Goal: Information Seeking & Learning: Learn about a topic

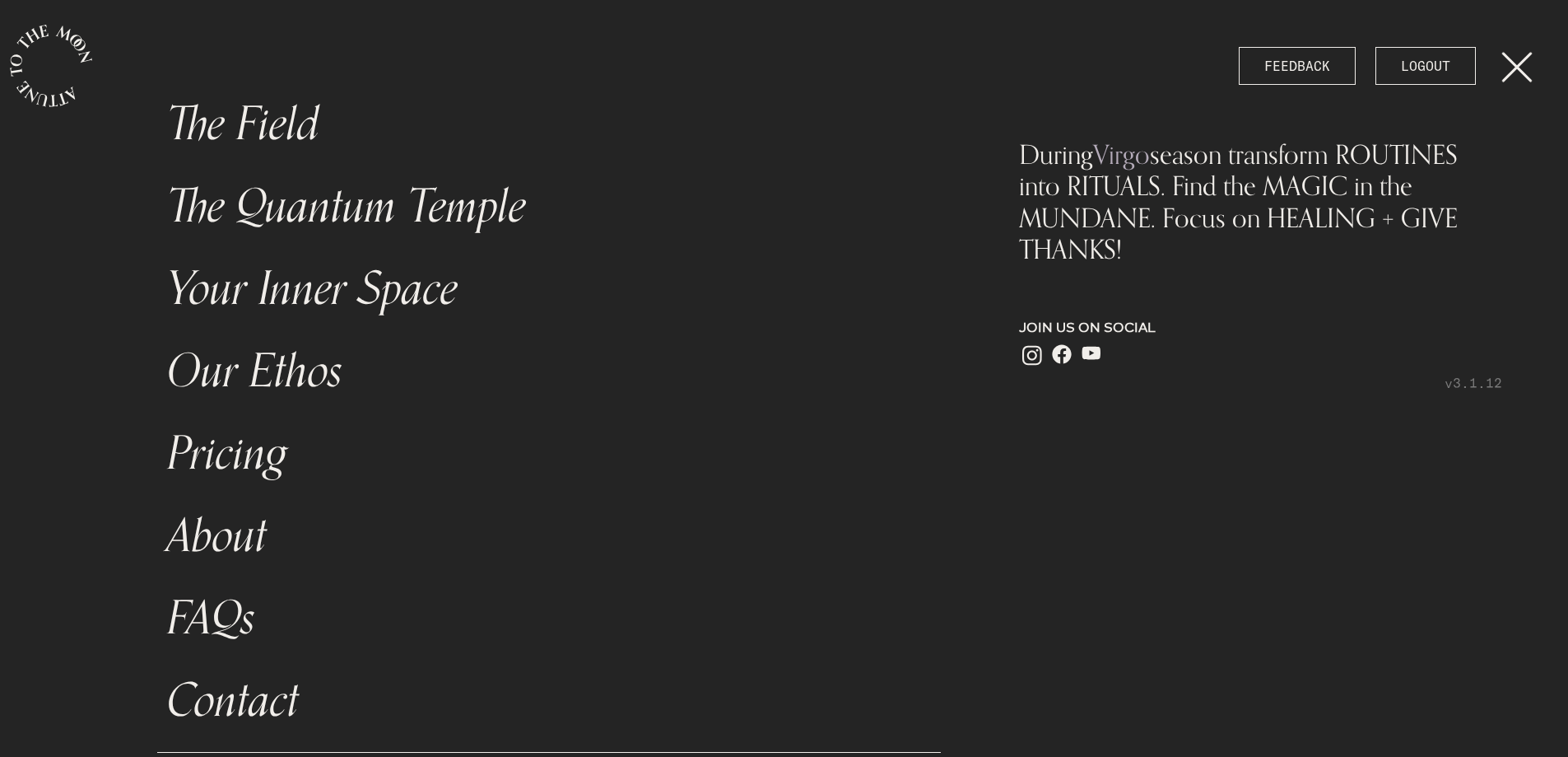
scroll to position [71, 0]
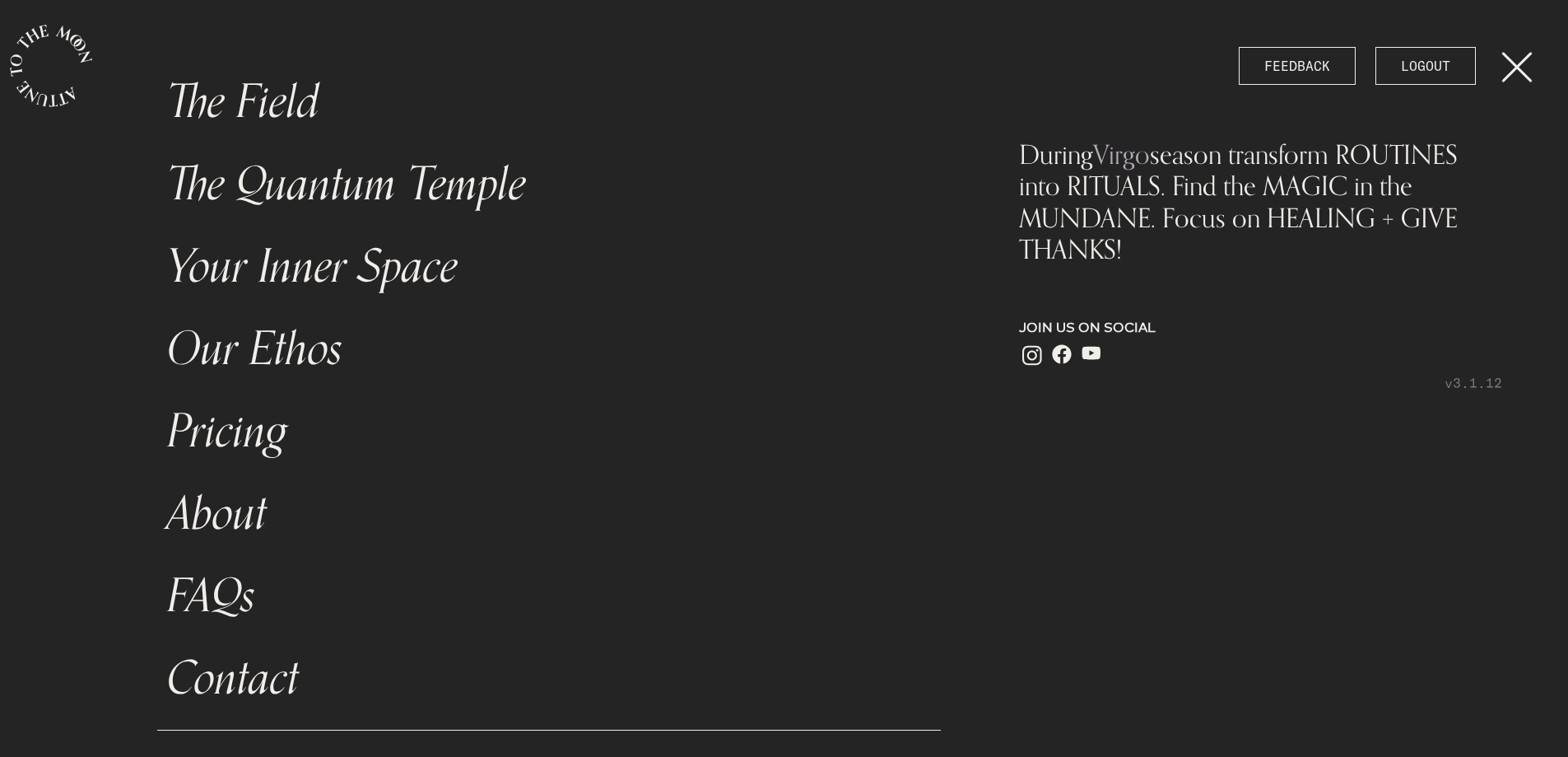
click at [261, 416] on link "Pricing" at bounding box center [549, 431] width 784 height 82
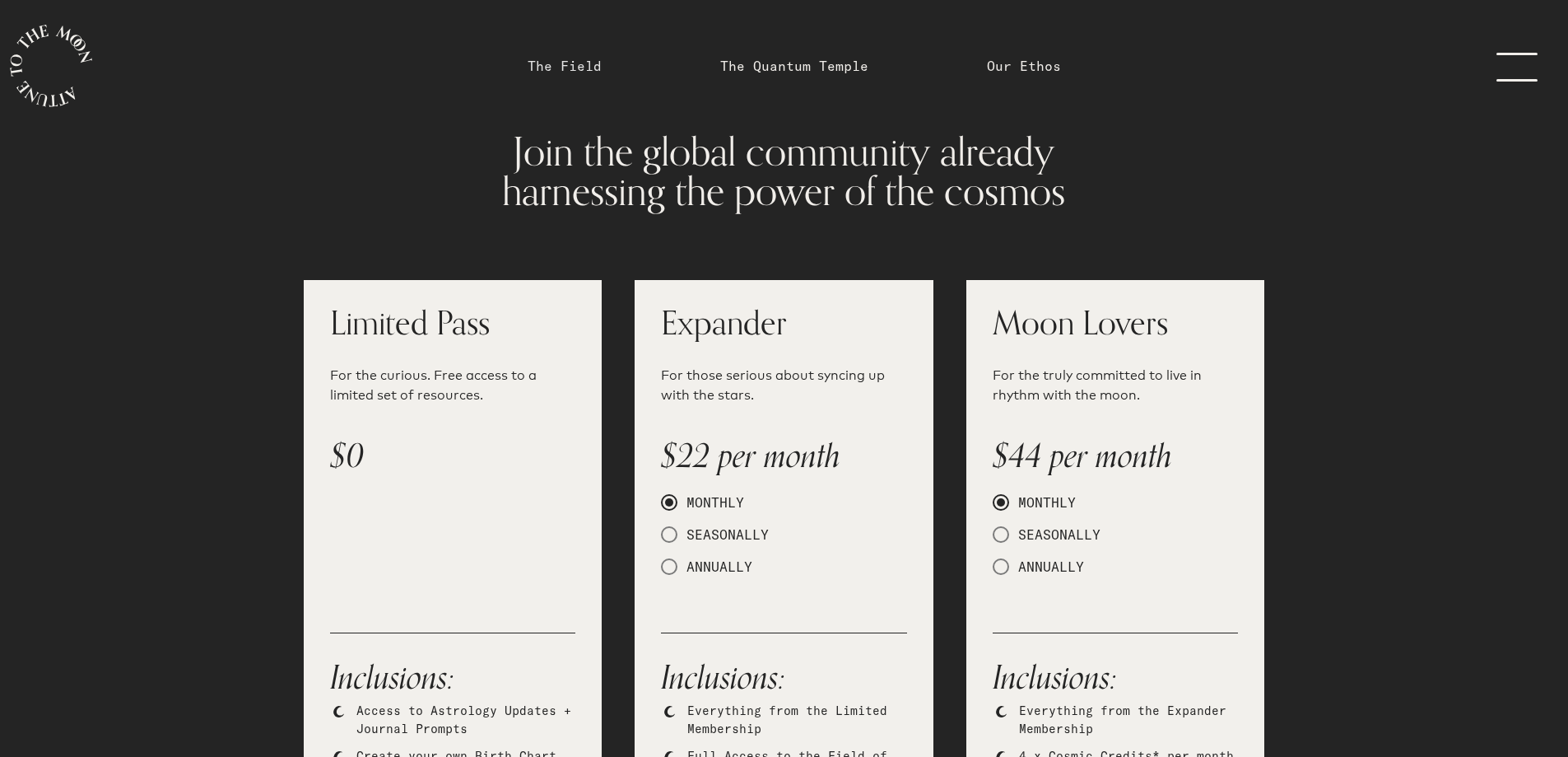
click at [573, 66] on link "The Field" at bounding box center [565, 65] width 74 height 20
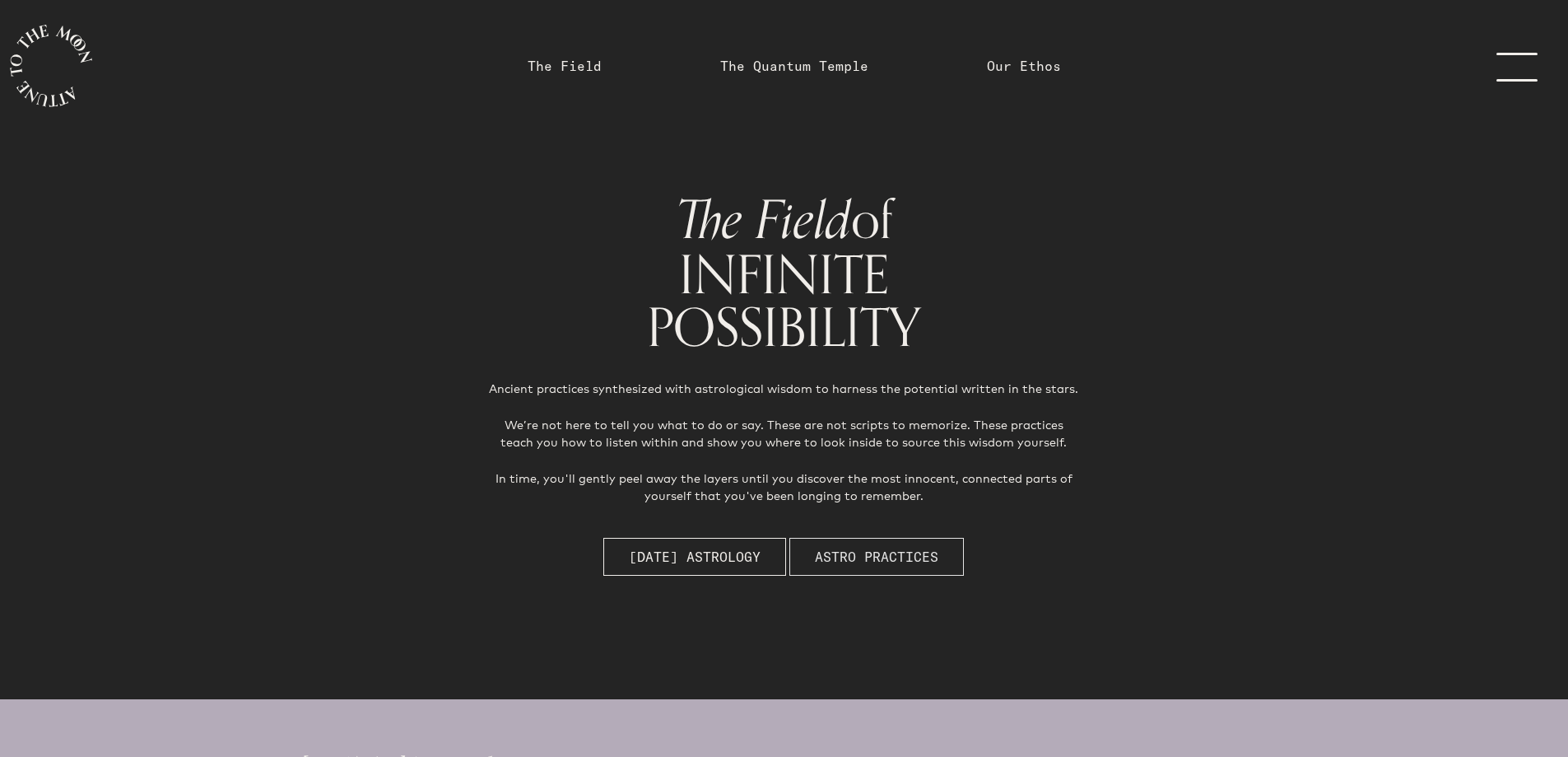
click at [928, 557] on span "Astro Practices" at bounding box center [876, 556] width 123 height 20
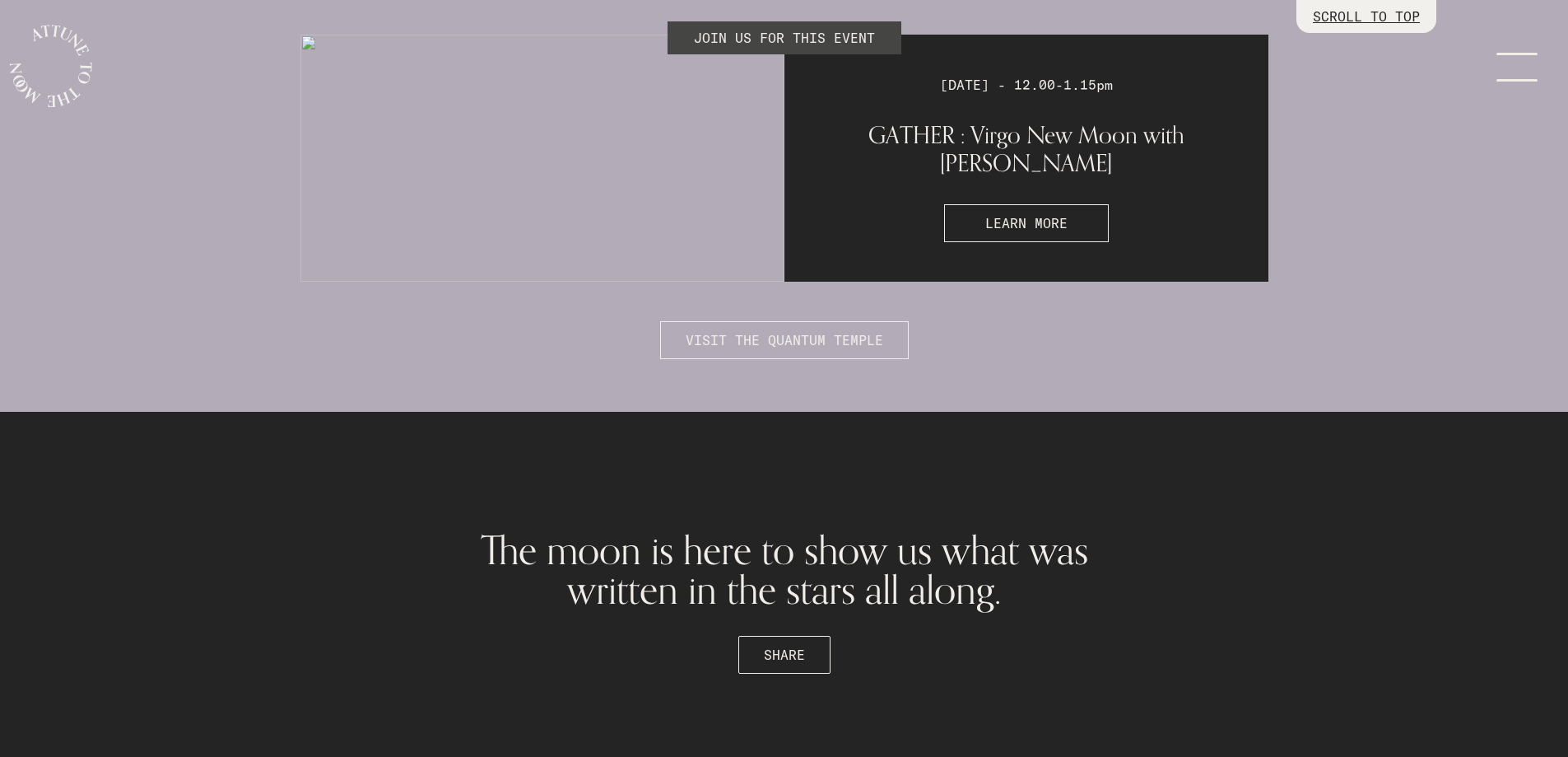
scroll to position [4539, 0]
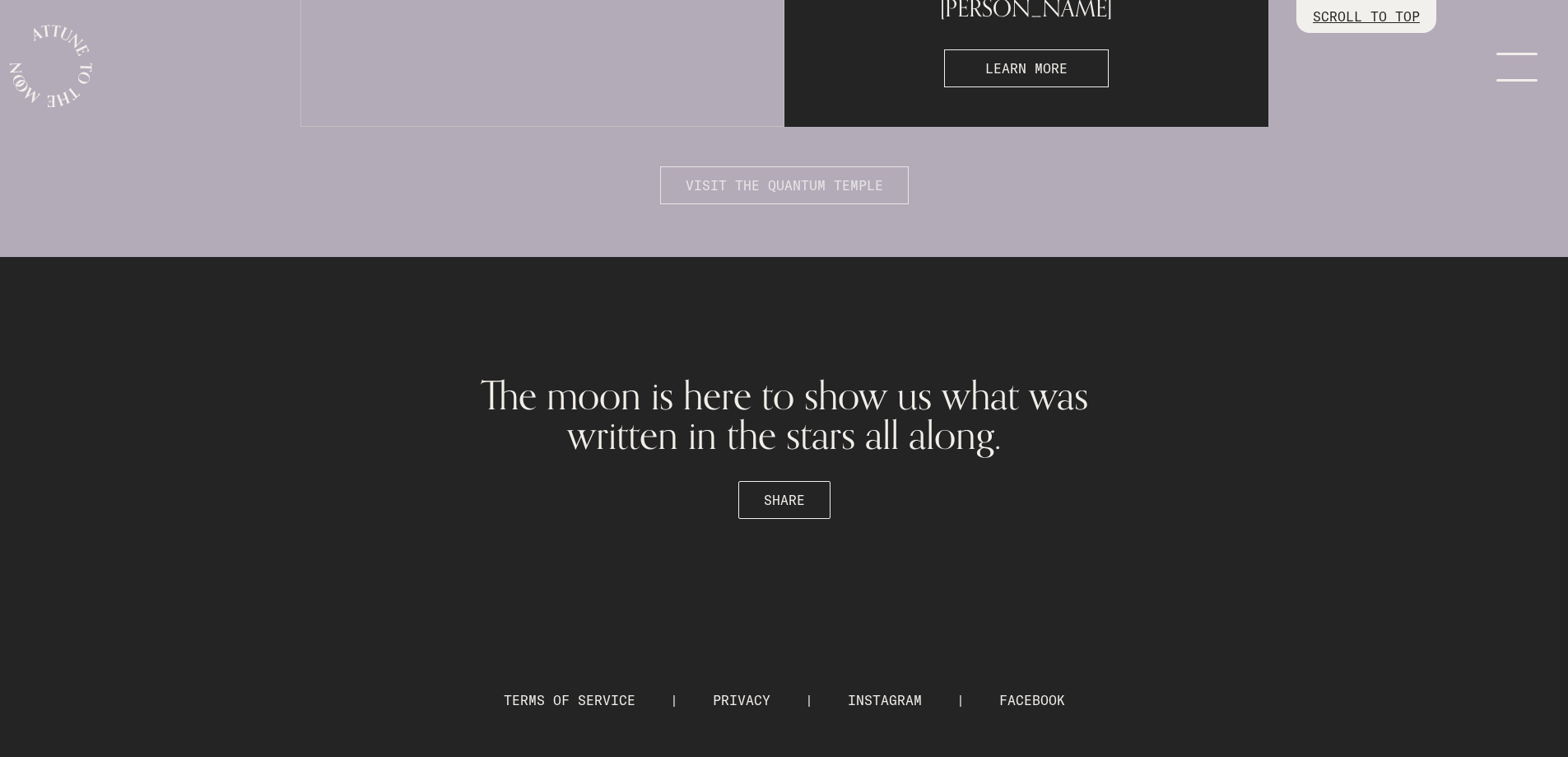
click at [782, 196] on span "VISIT THE QUANTUM TEMPLE" at bounding box center [784, 185] width 197 height 20
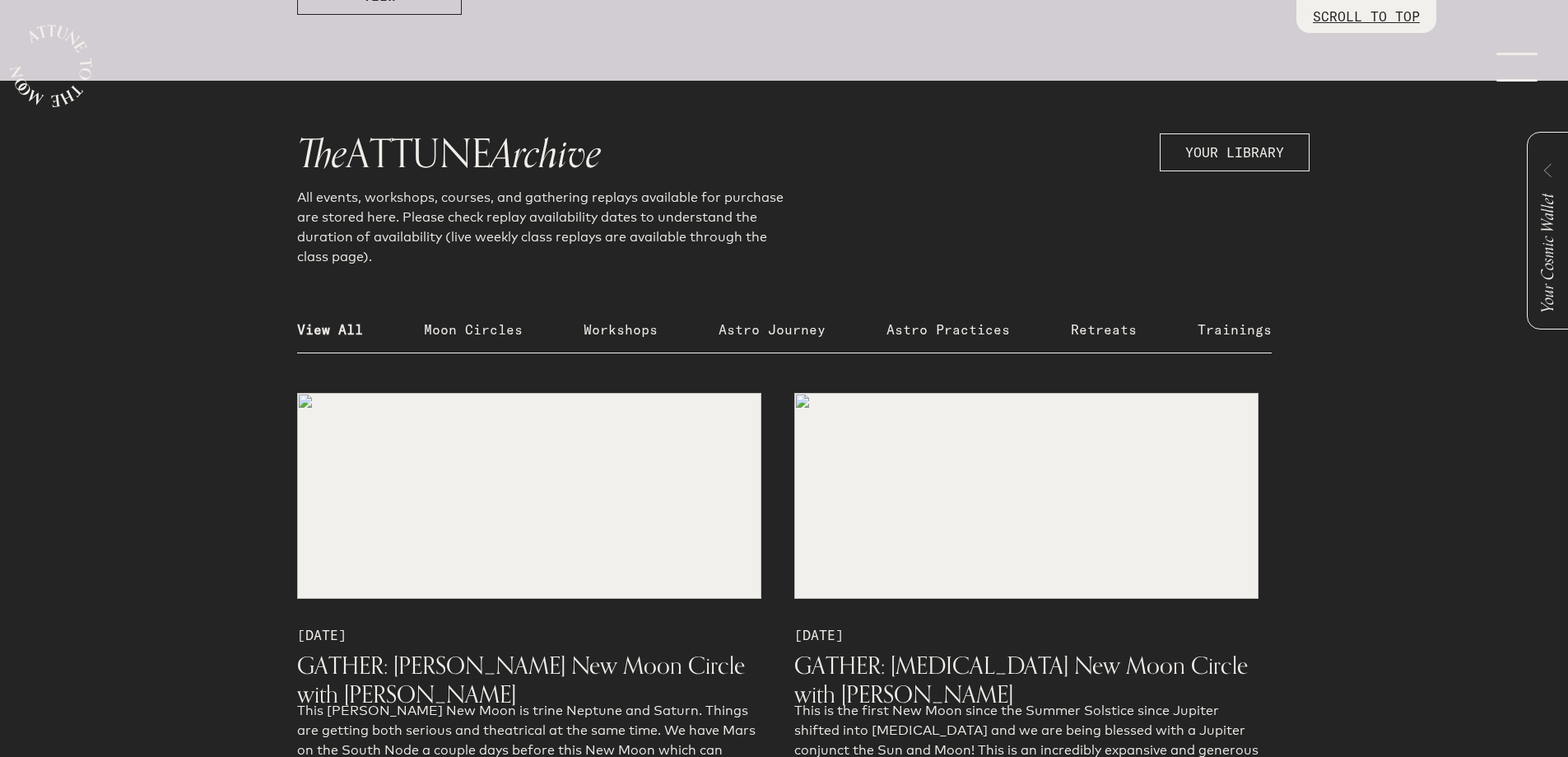
scroll to position [1812, 0]
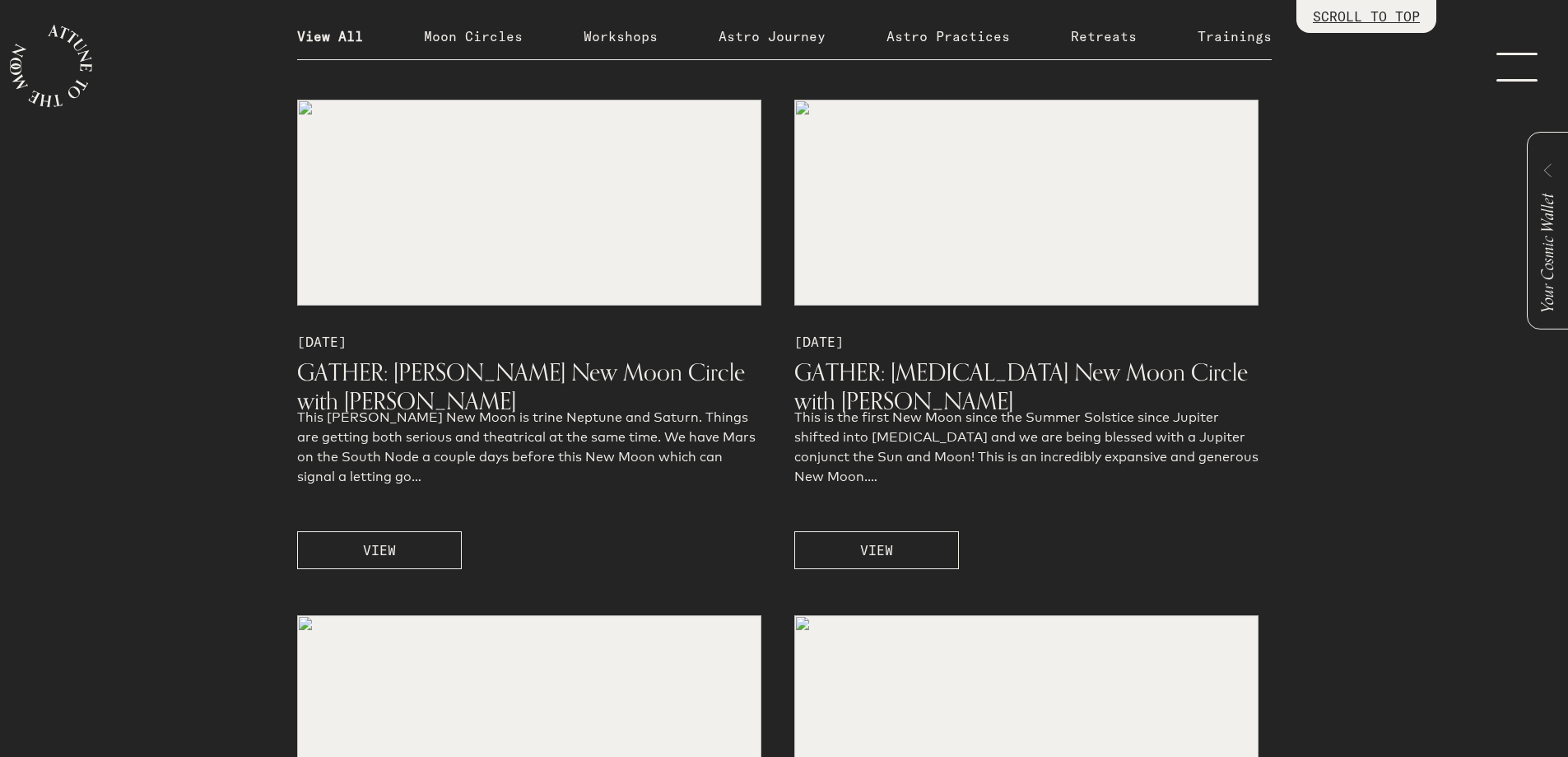
click at [991, 32] on p "Astro Practices" at bounding box center [948, 36] width 123 height 20
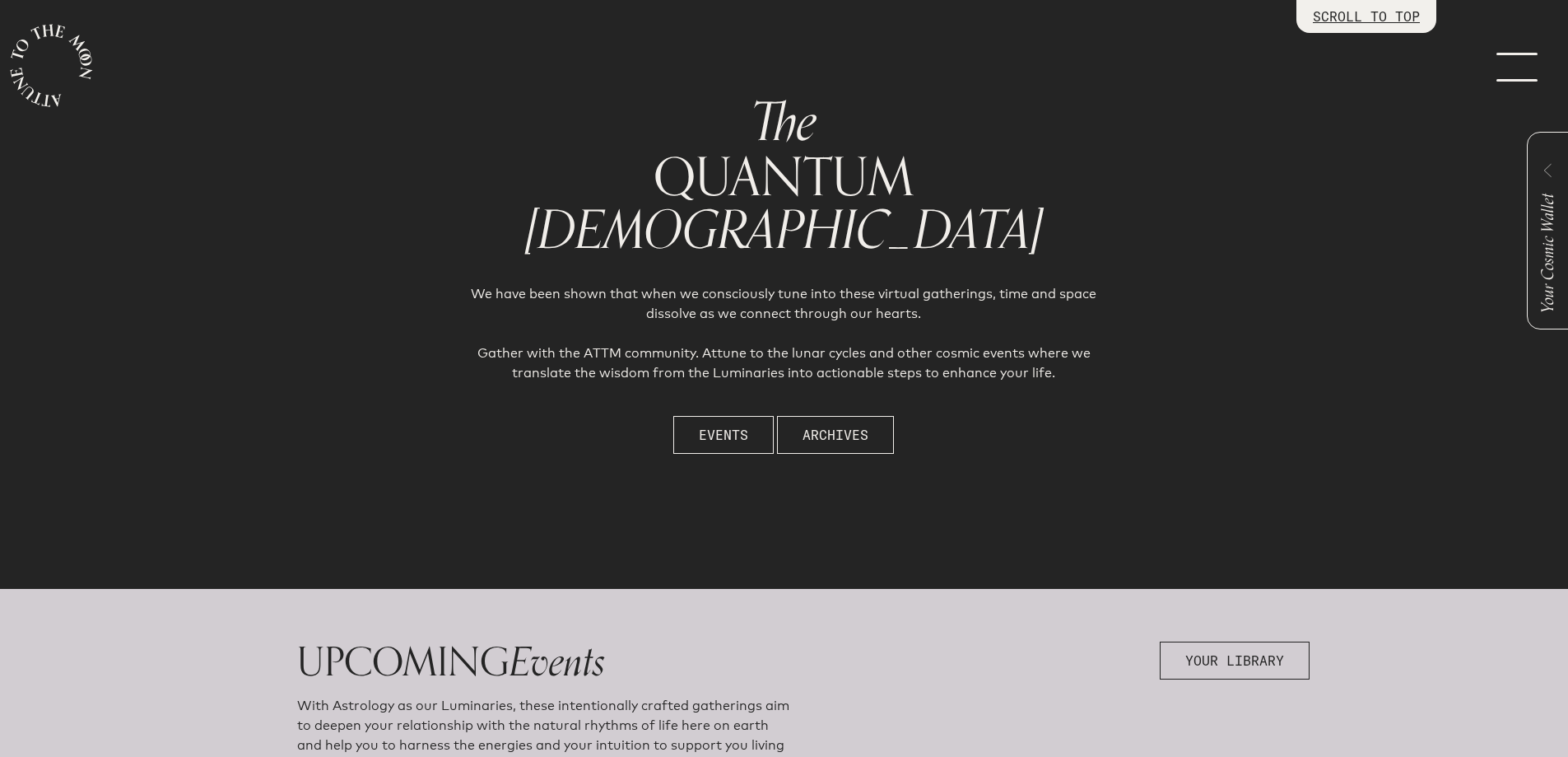
scroll to position [0, 0]
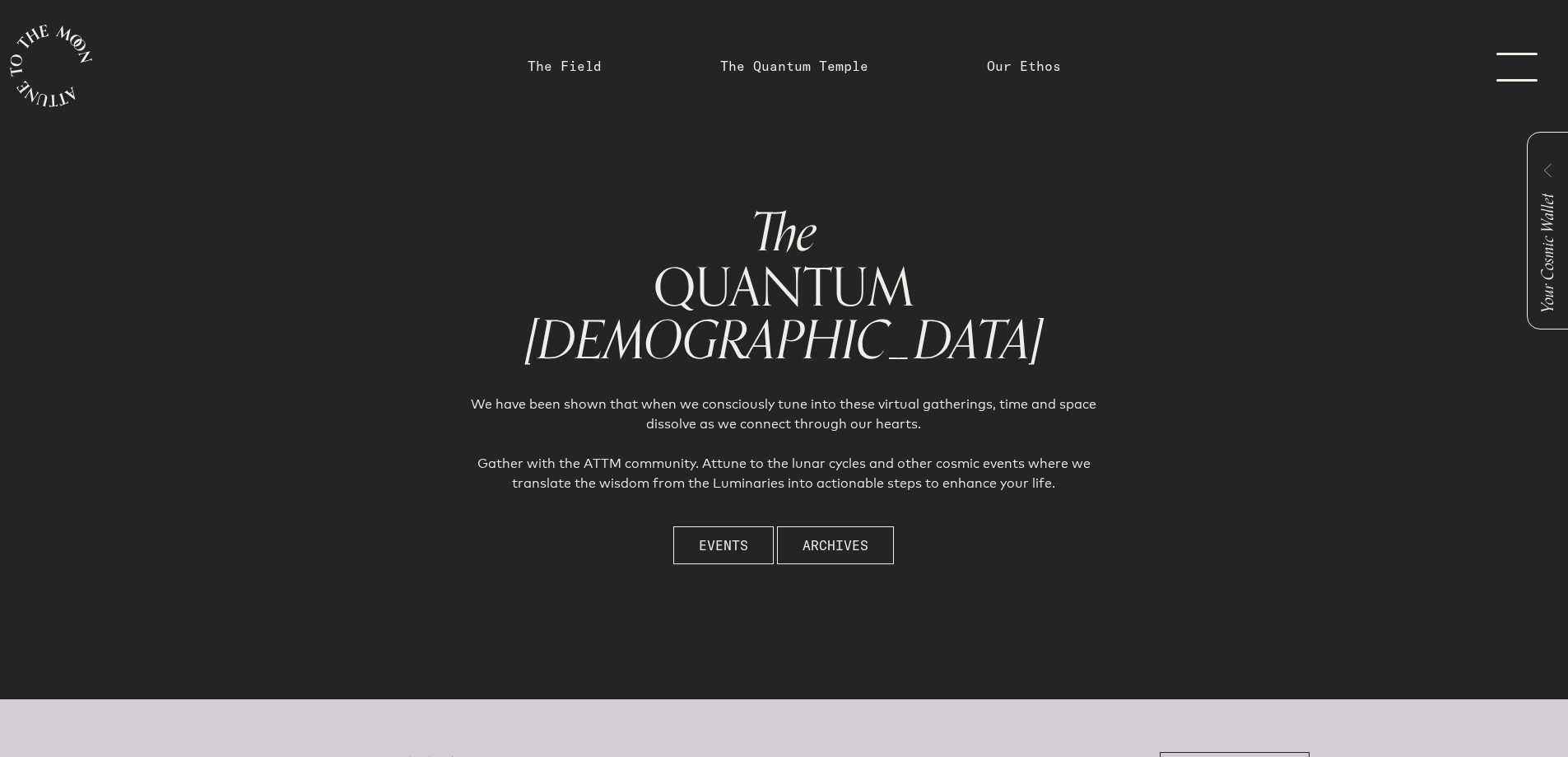
click at [566, 54] on link "The Field" at bounding box center [565, 65] width 94 height 132
click at [572, 62] on link "The Field" at bounding box center [565, 65] width 74 height 20
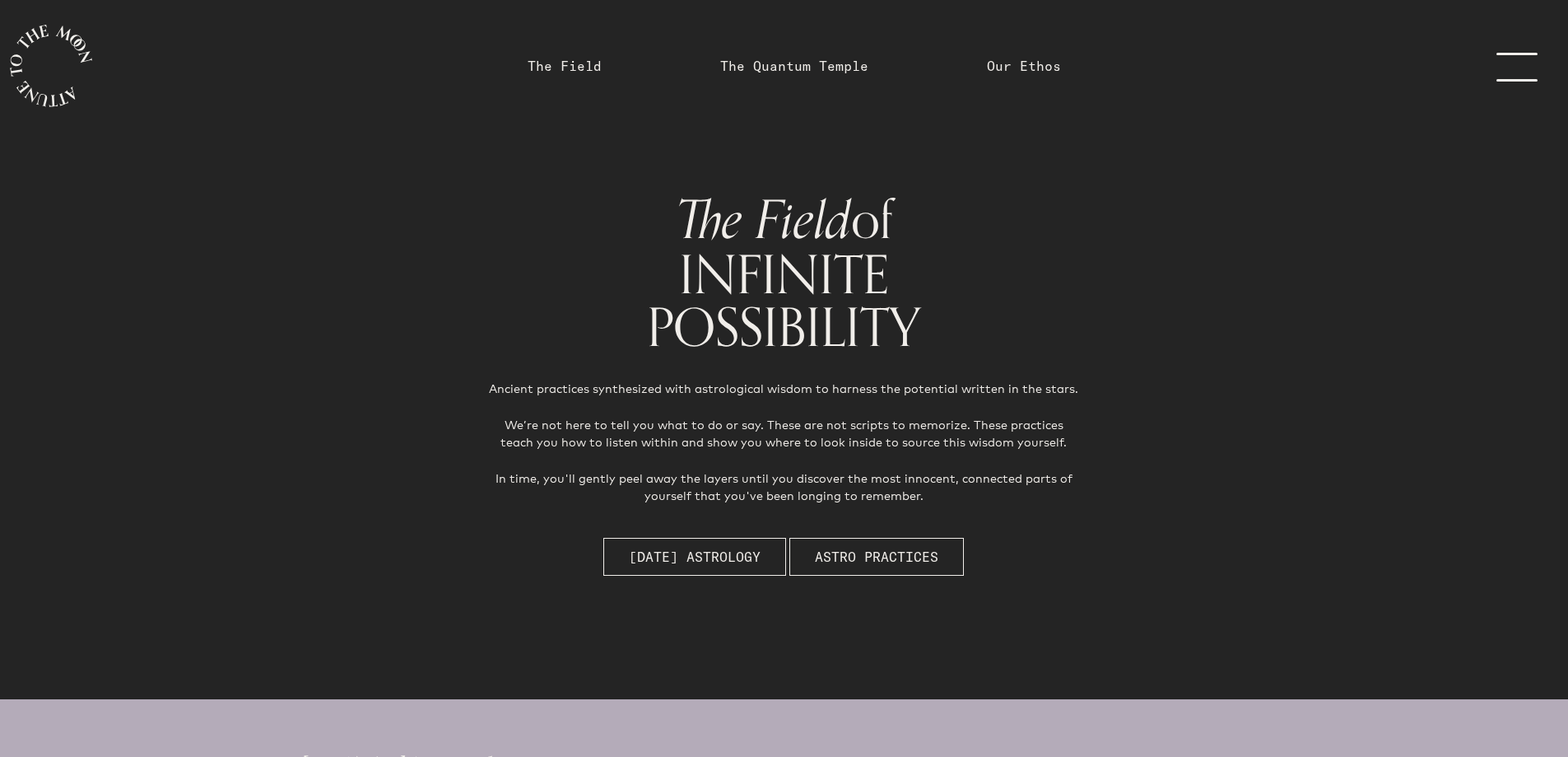
click at [1523, 79] on link "menu" at bounding box center [1526, 65] width 82 height 132
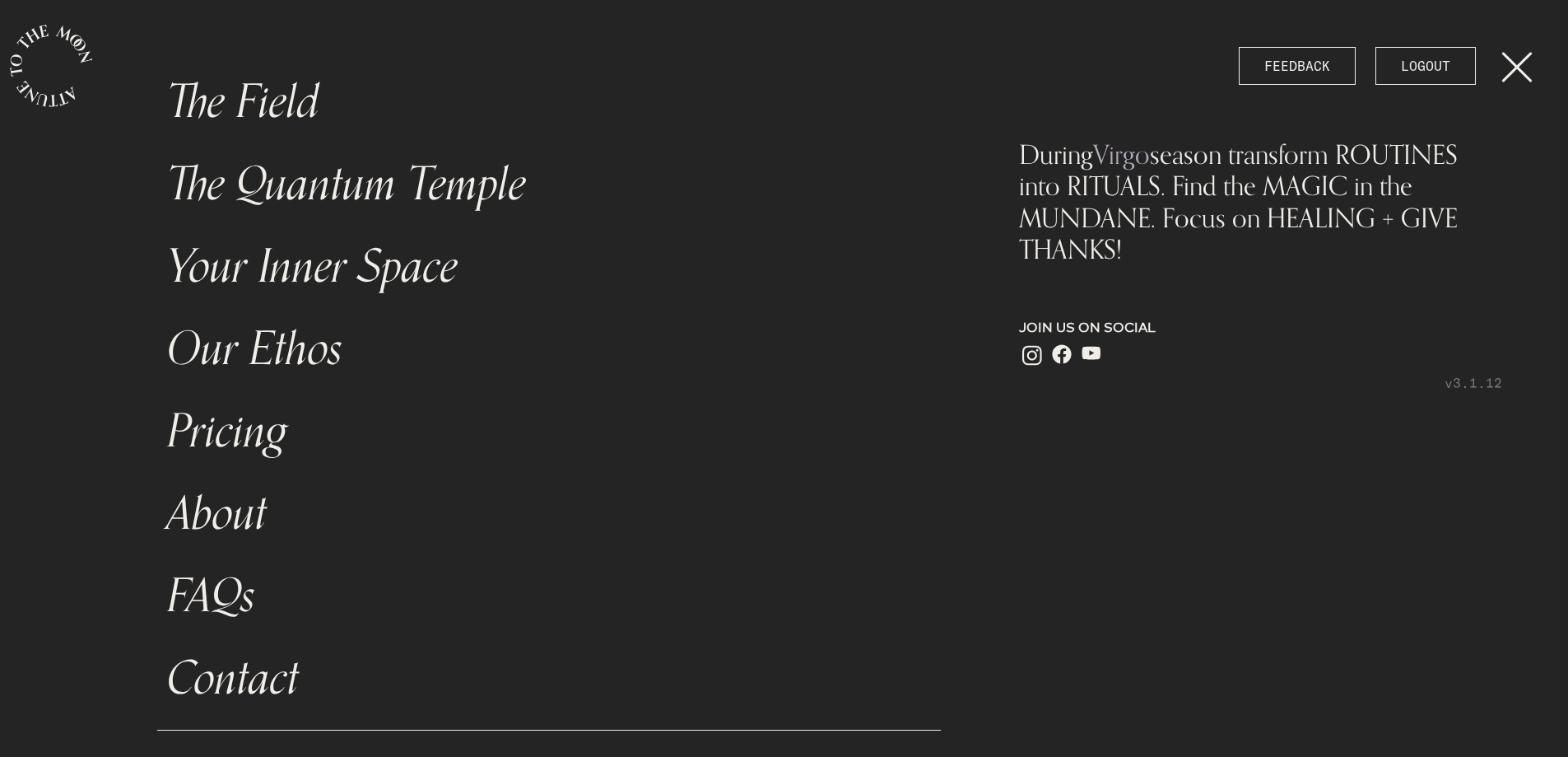
click at [258, 420] on link "Pricing" at bounding box center [549, 431] width 784 height 82
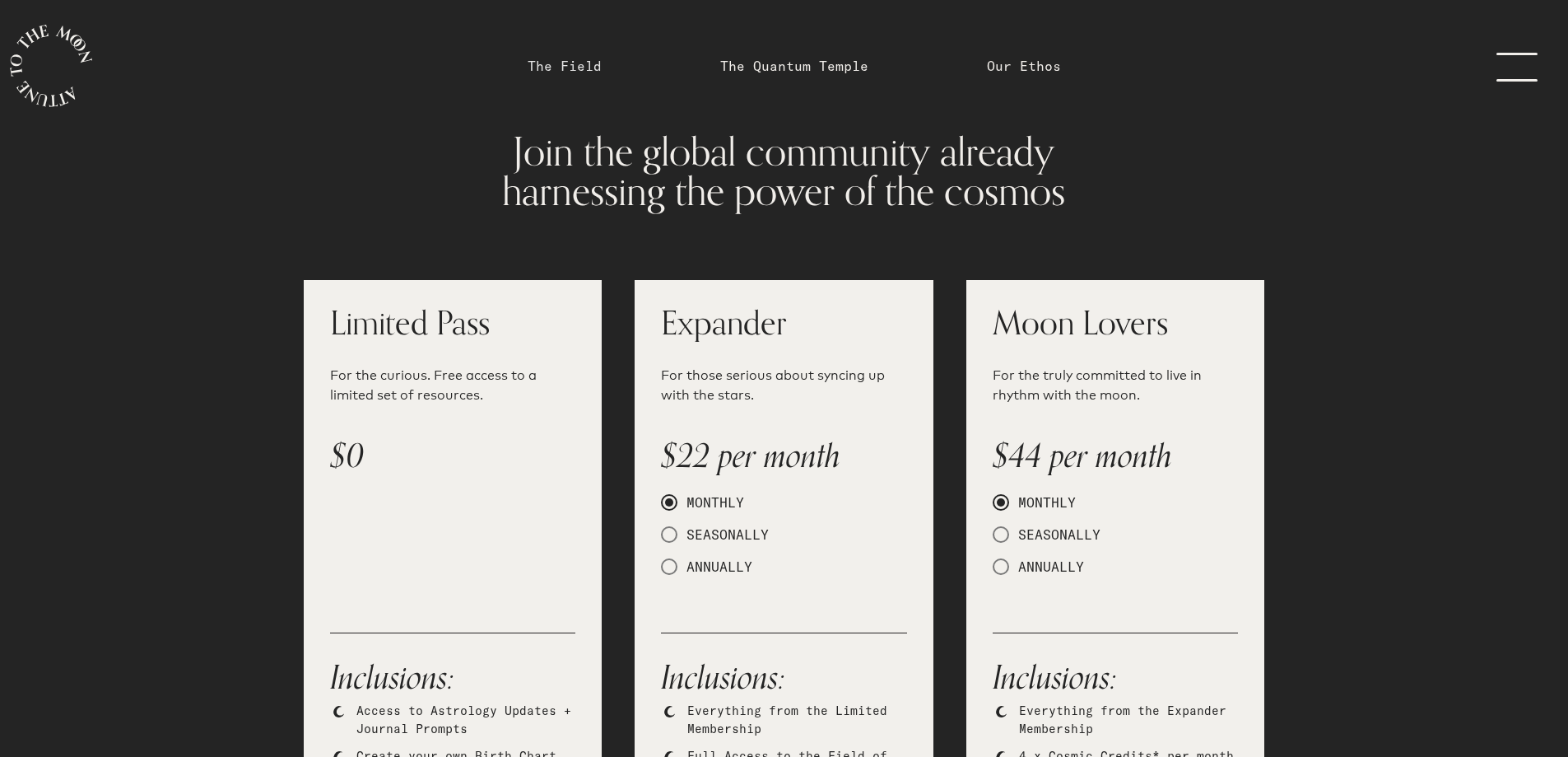
click at [590, 65] on link "The Field" at bounding box center [565, 65] width 74 height 20
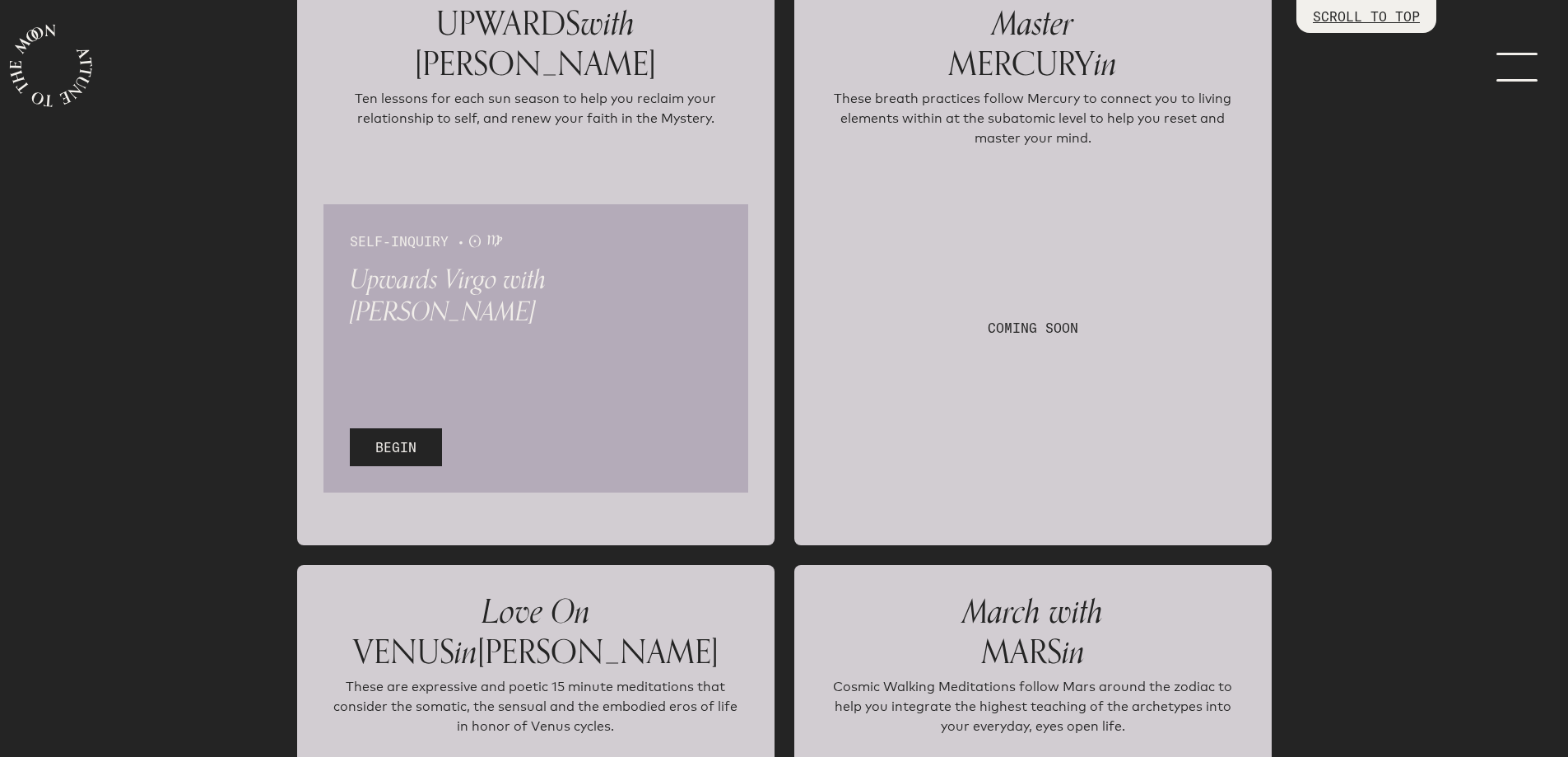
scroll to position [2334, 0]
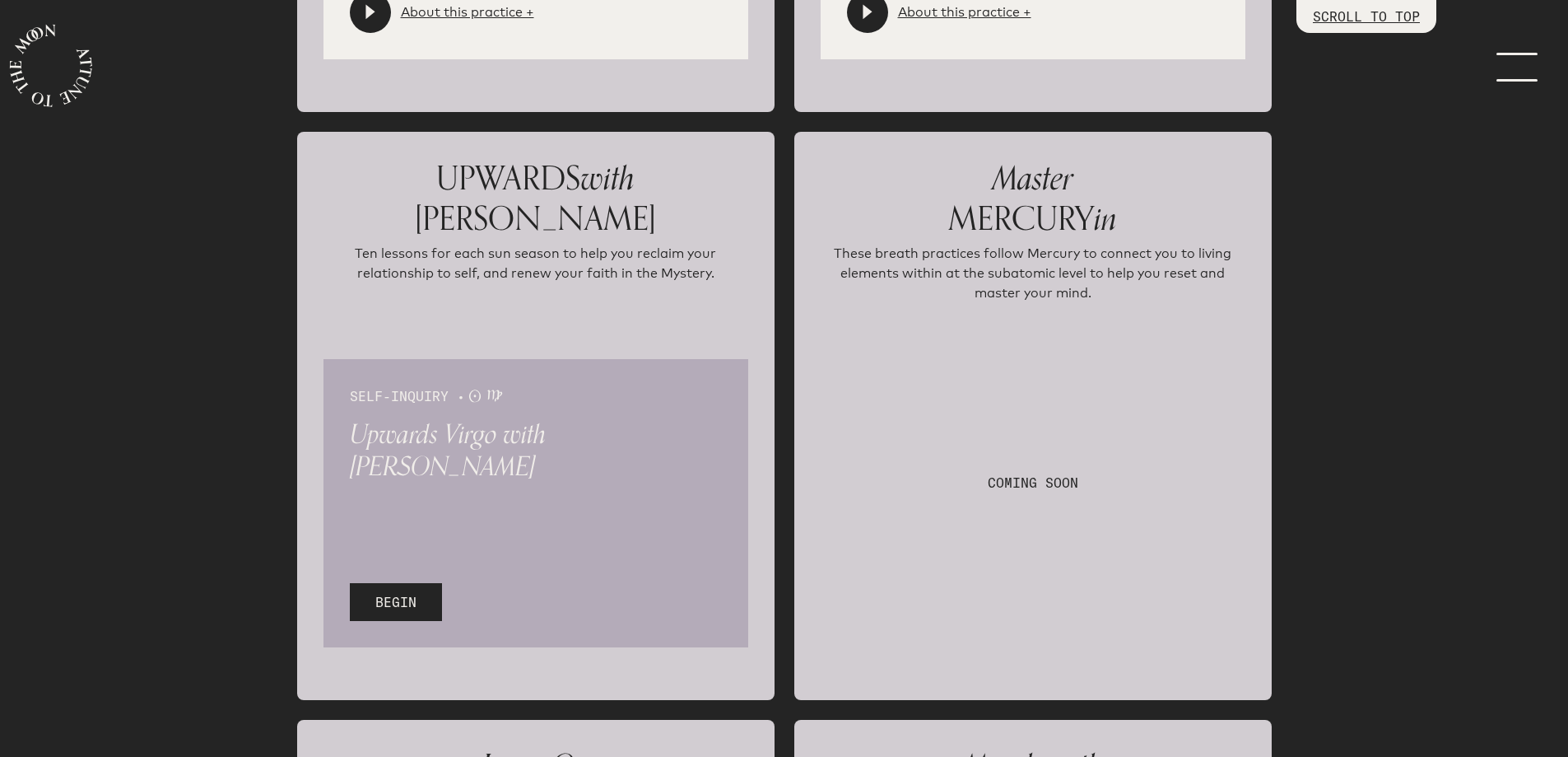
click at [1516, 84] on link "menu" at bounding box center [1526, 65] width 82 height 132
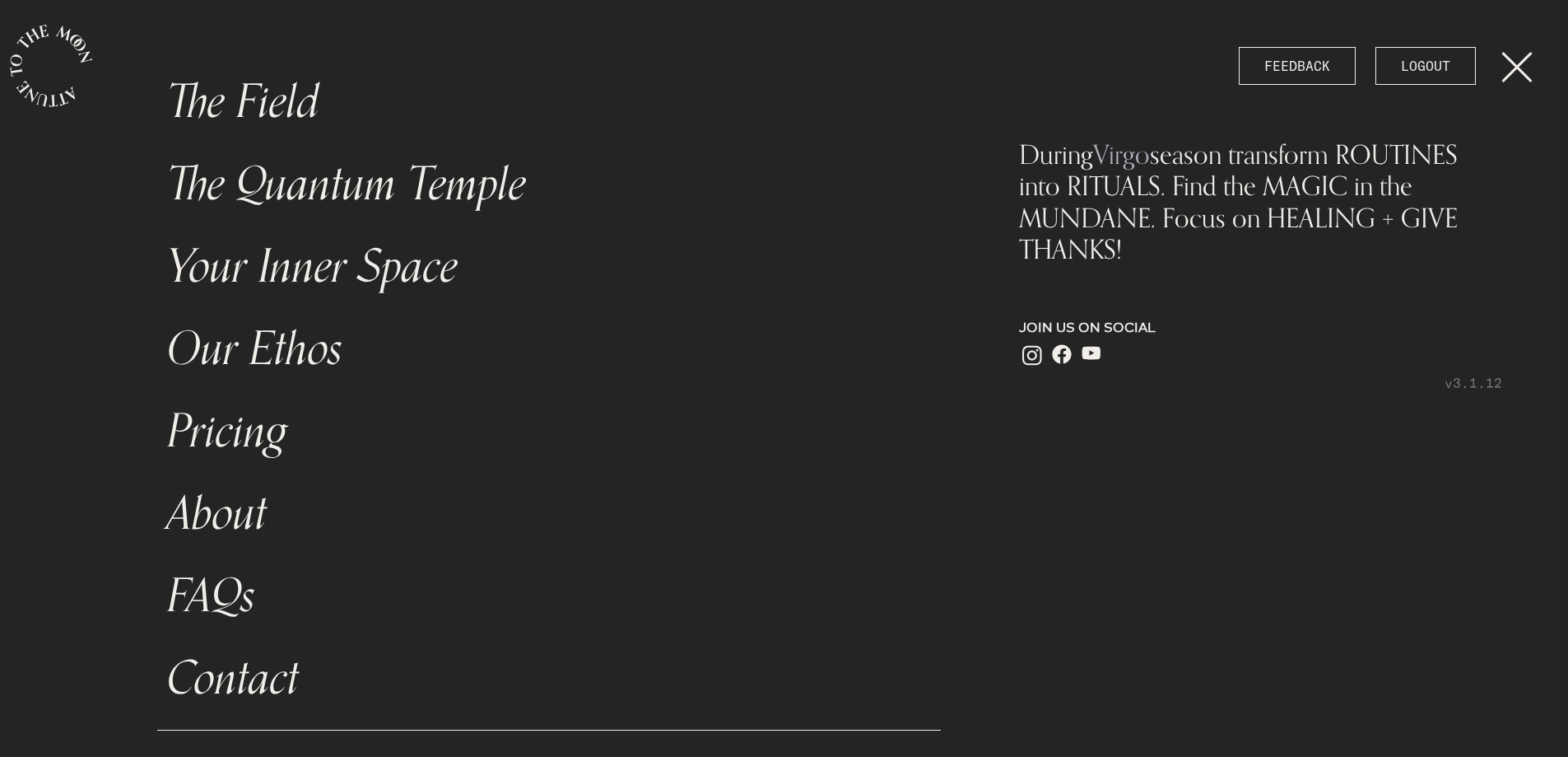
scroll to position [0, 0]
click at [279, 99] on link "The Field" at bounding box center [549, 102] width 784 height 82
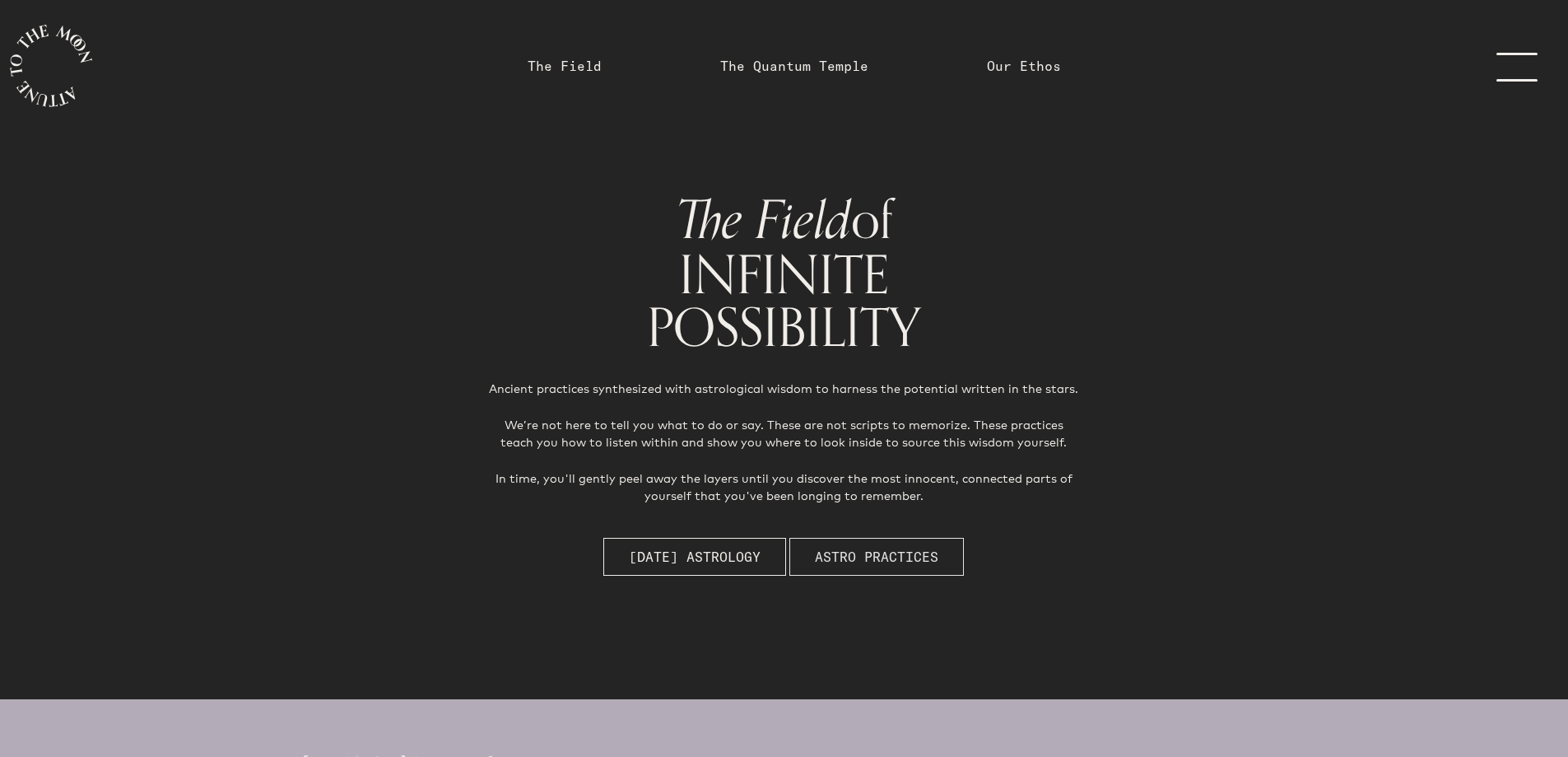
click at [874, 554] on span "Astro Practices" at bounding box center [876, 556] width 123 height 20
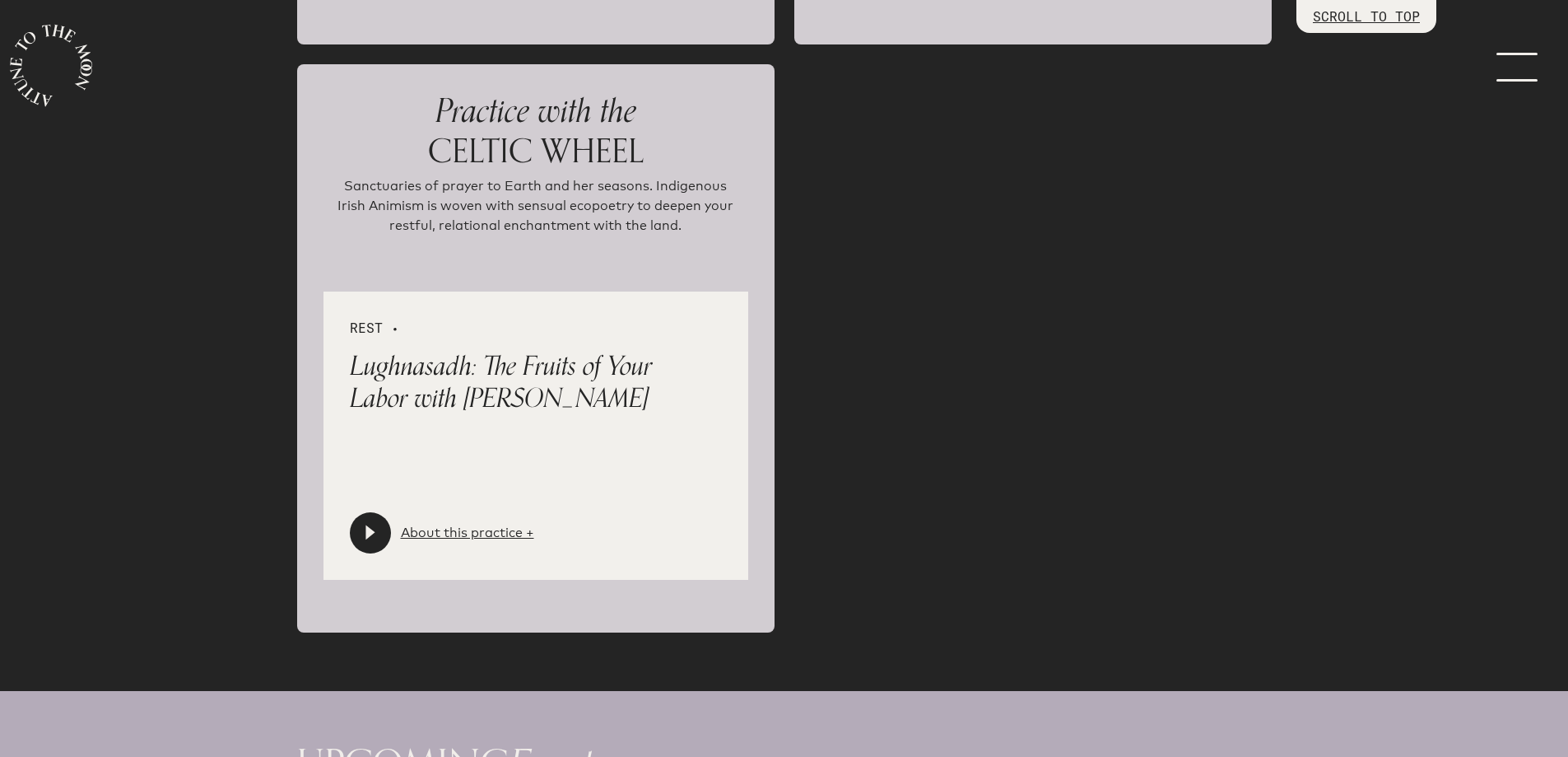
scroll to position [3633, 0]
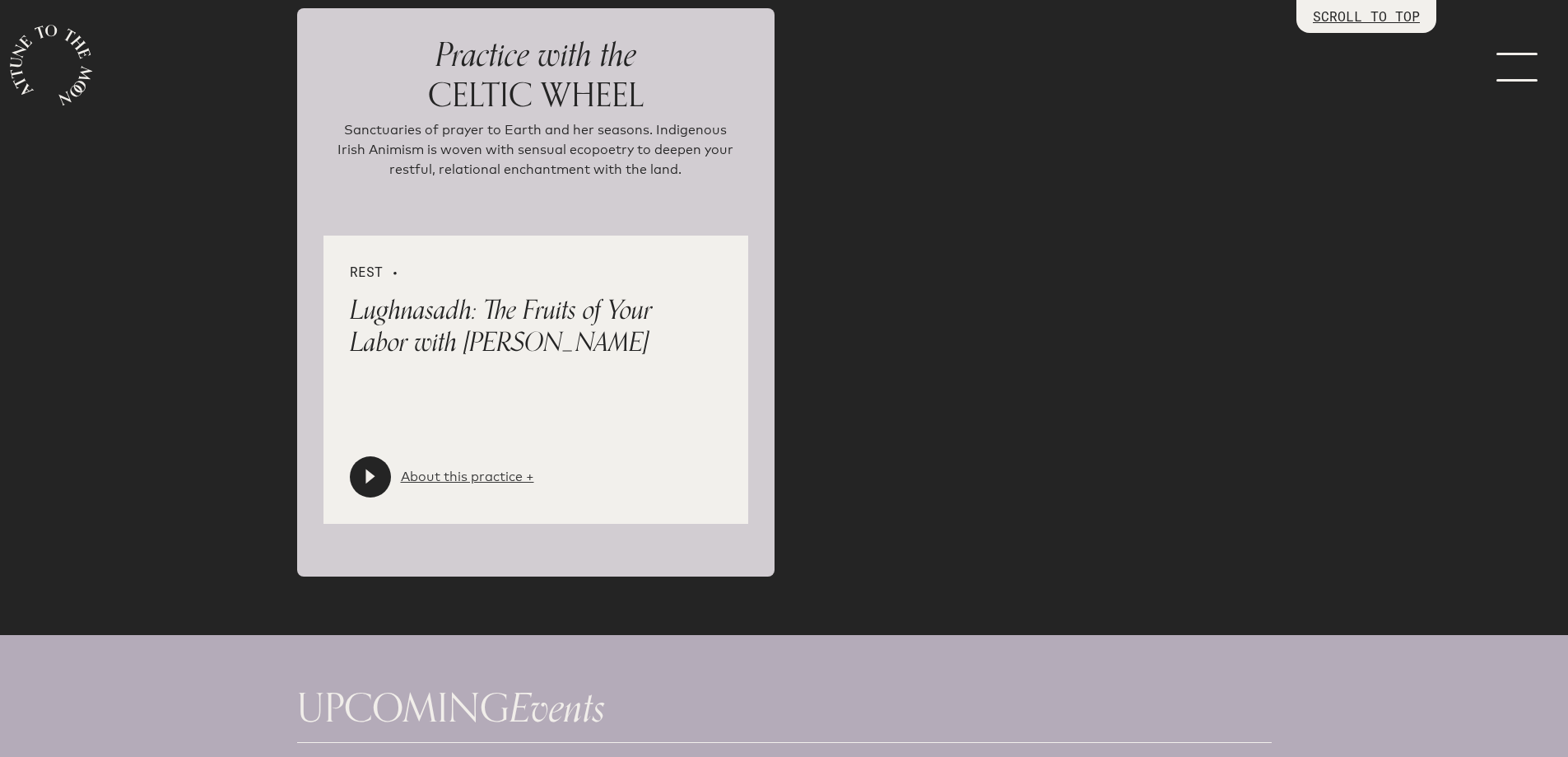
click at [469, 486] on link "About this practice +" at bounding box center [467, 477] width 134 height 20
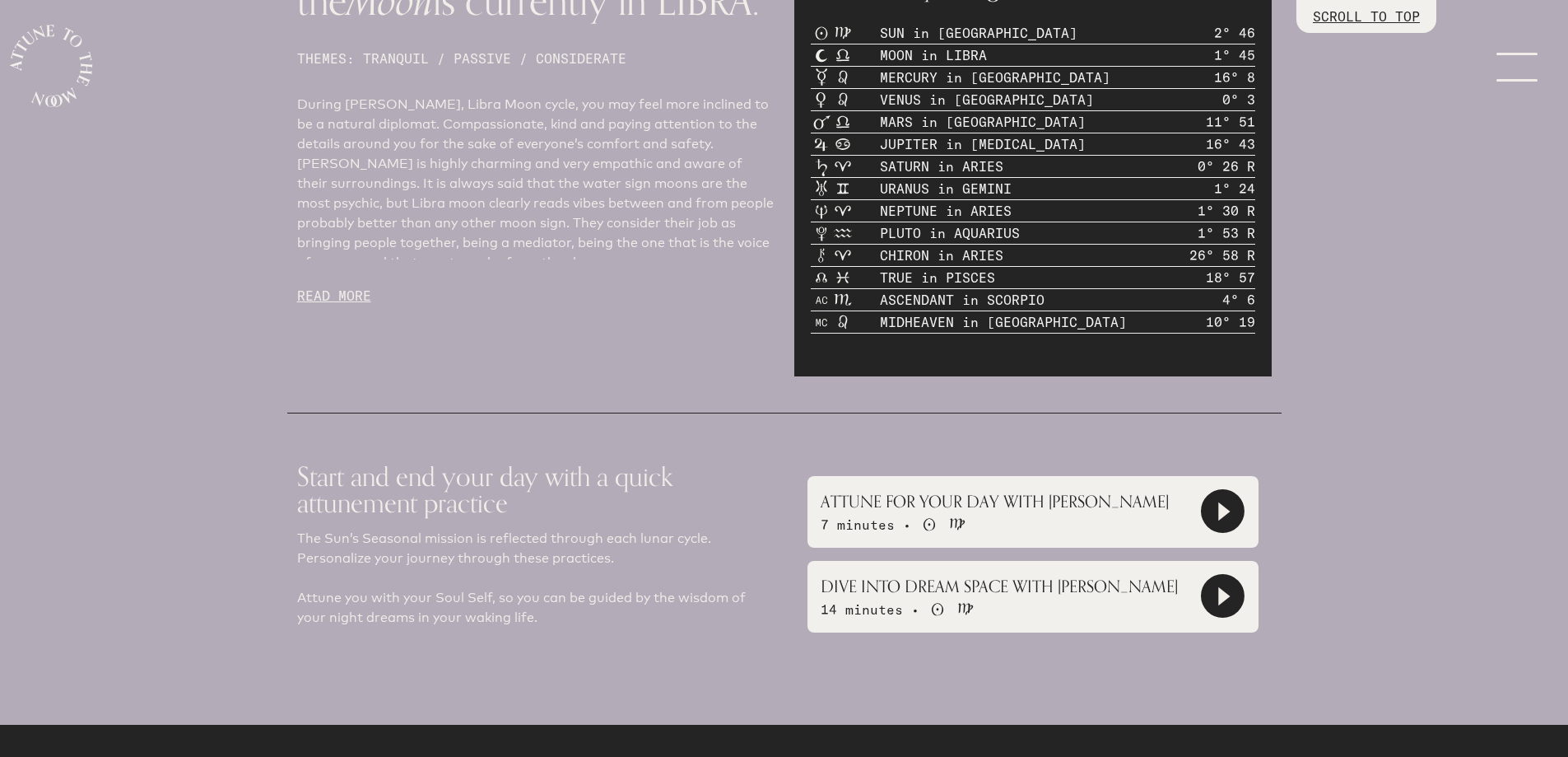
scroll to position [916, 0]
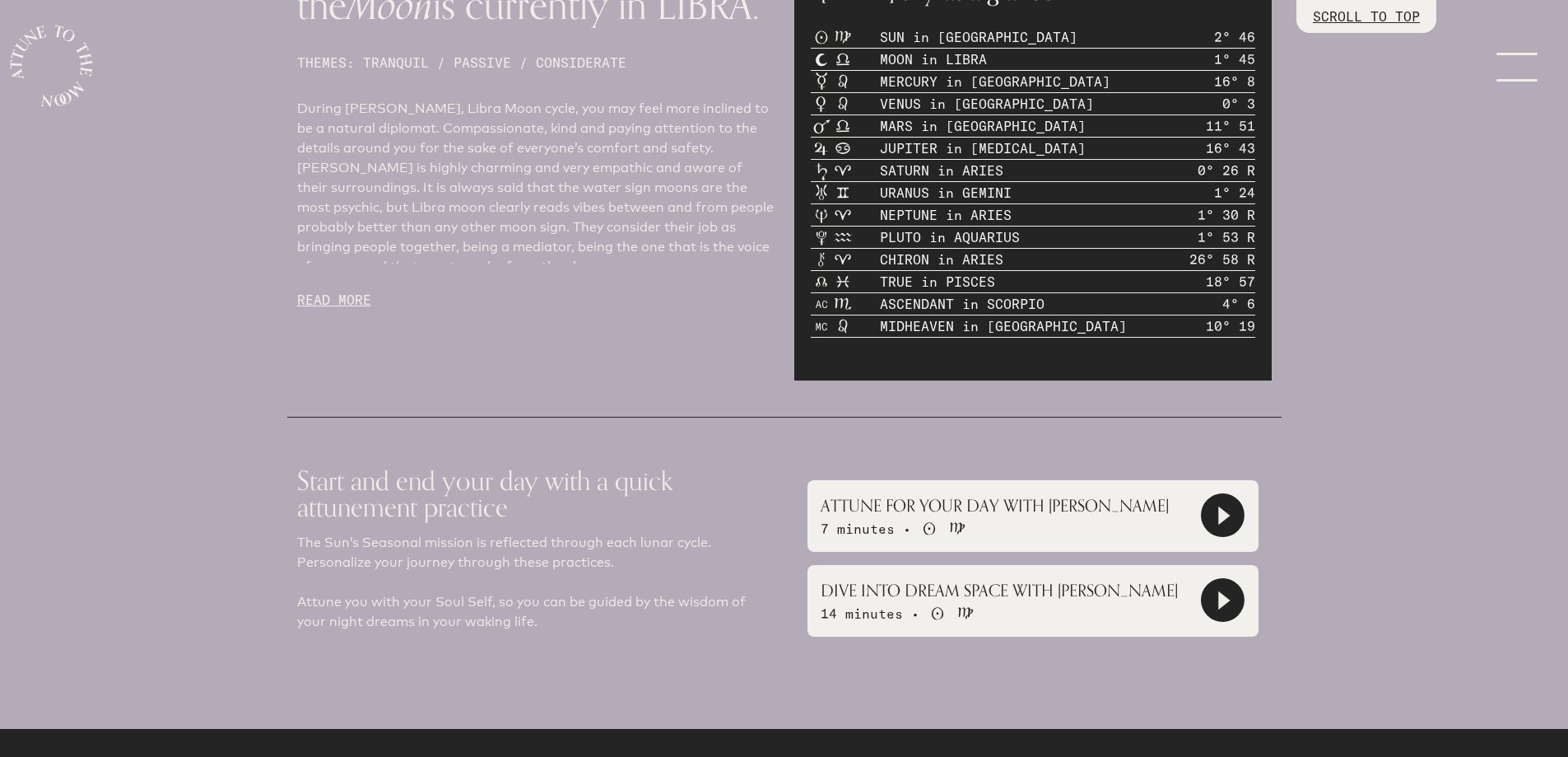
click at [1484, 45] on div "[DATE] Astrology The Sun is in VIRGO and the Moon is currently in LIBRA. THEMES…" at bounding box center [784, 256] width 1568 height 946
click at [1515, 63] on link "menu" at bounding box center [1526, 65] width 82 height 132
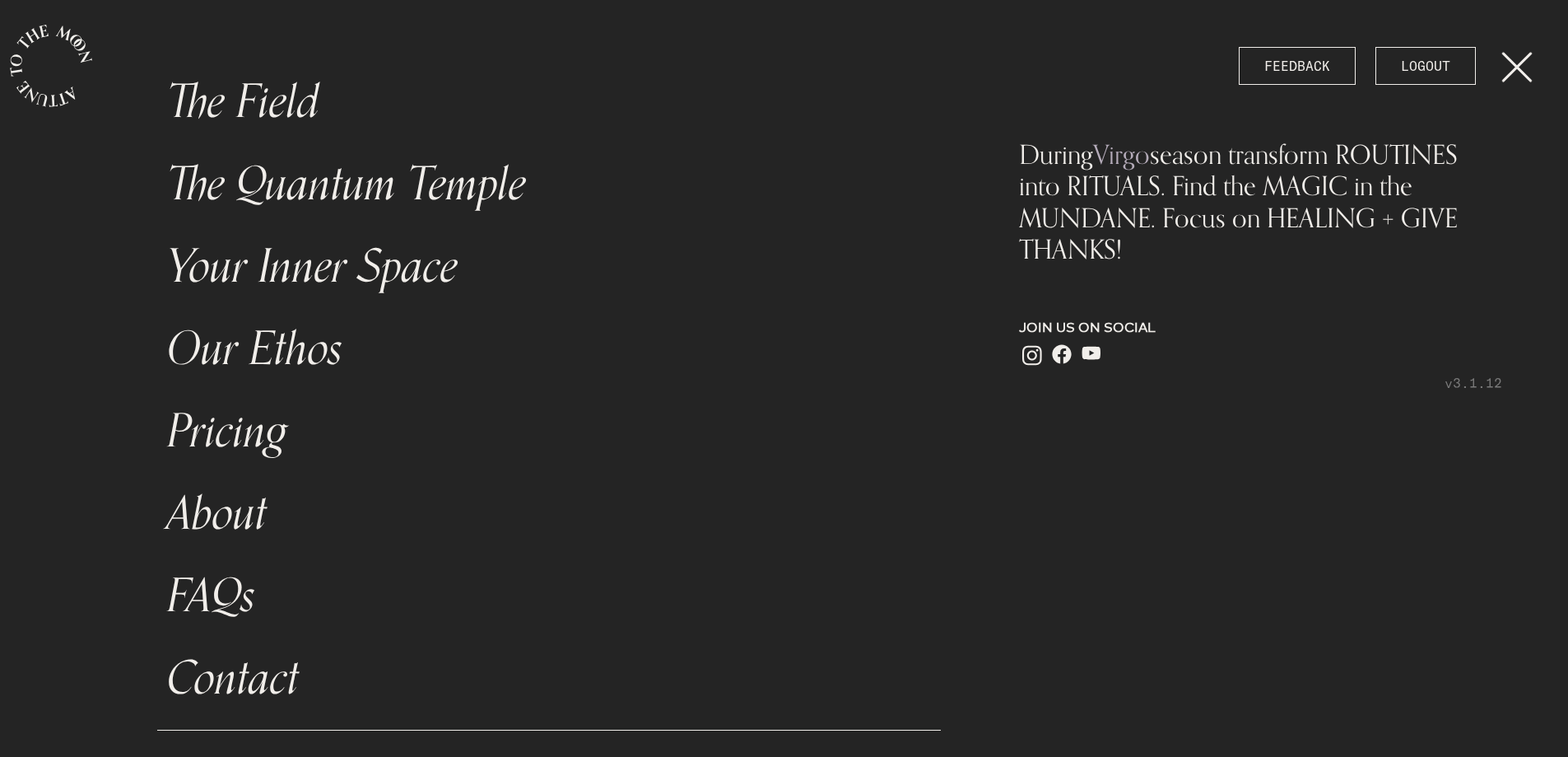
scroll to position [0, 0]
click at [1515, 63] on link "menu" at bounding box center [1526, 65] width 82 height 132
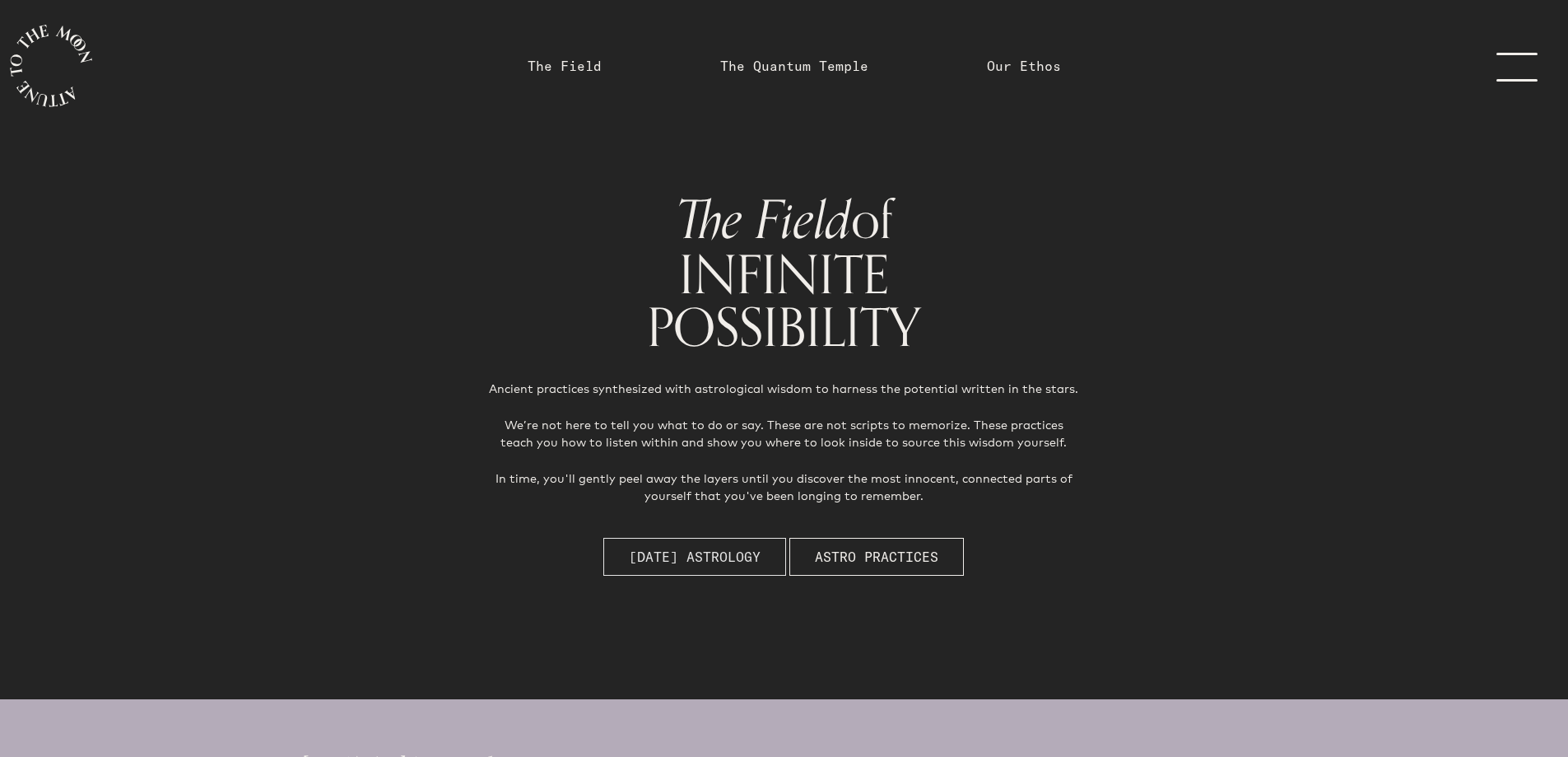
click at [679, 547] on span "[DATE] Astrology" at bounding box center [695, 556] width 132 height 20
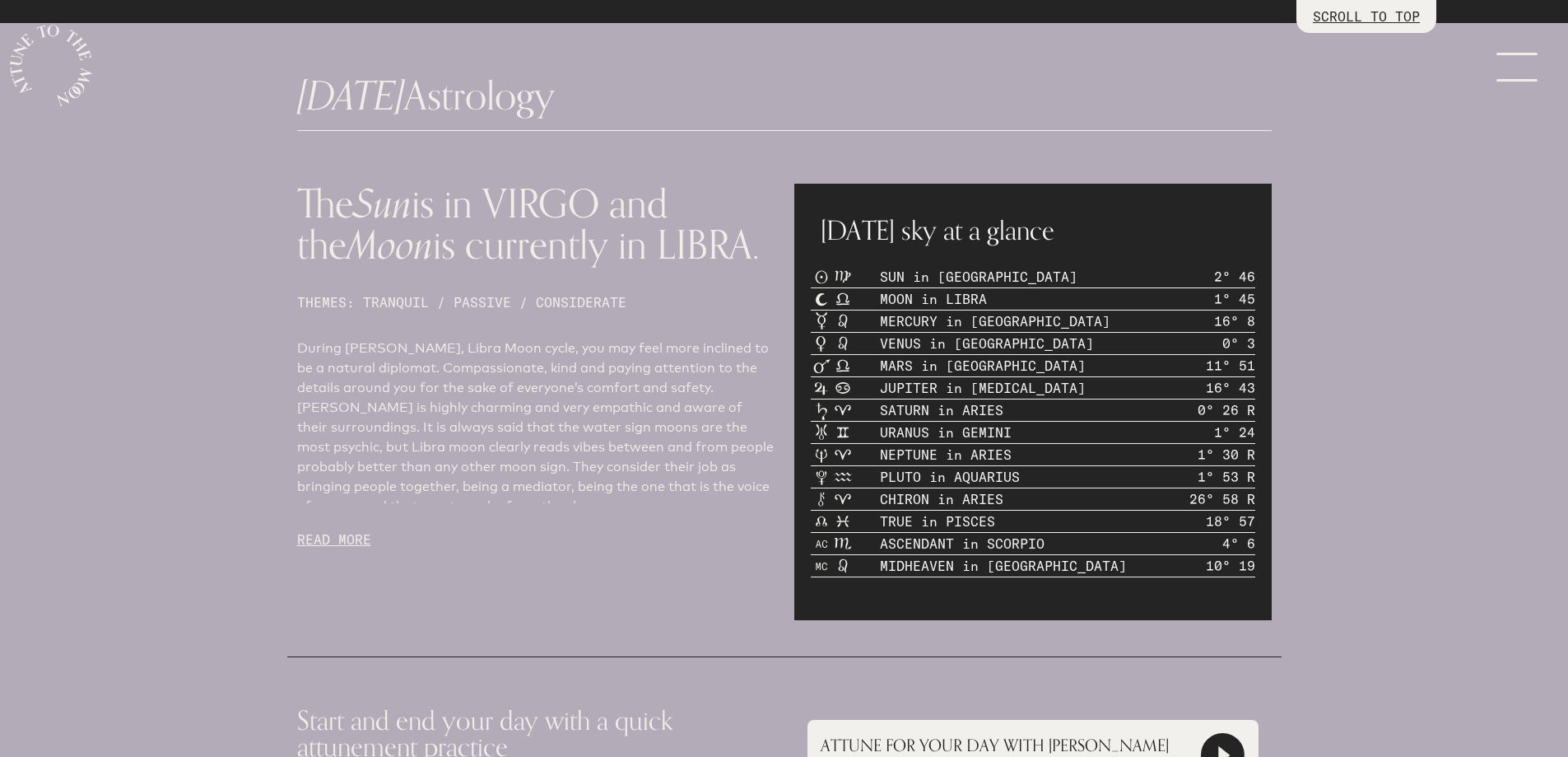
scroll to position [699, 0]
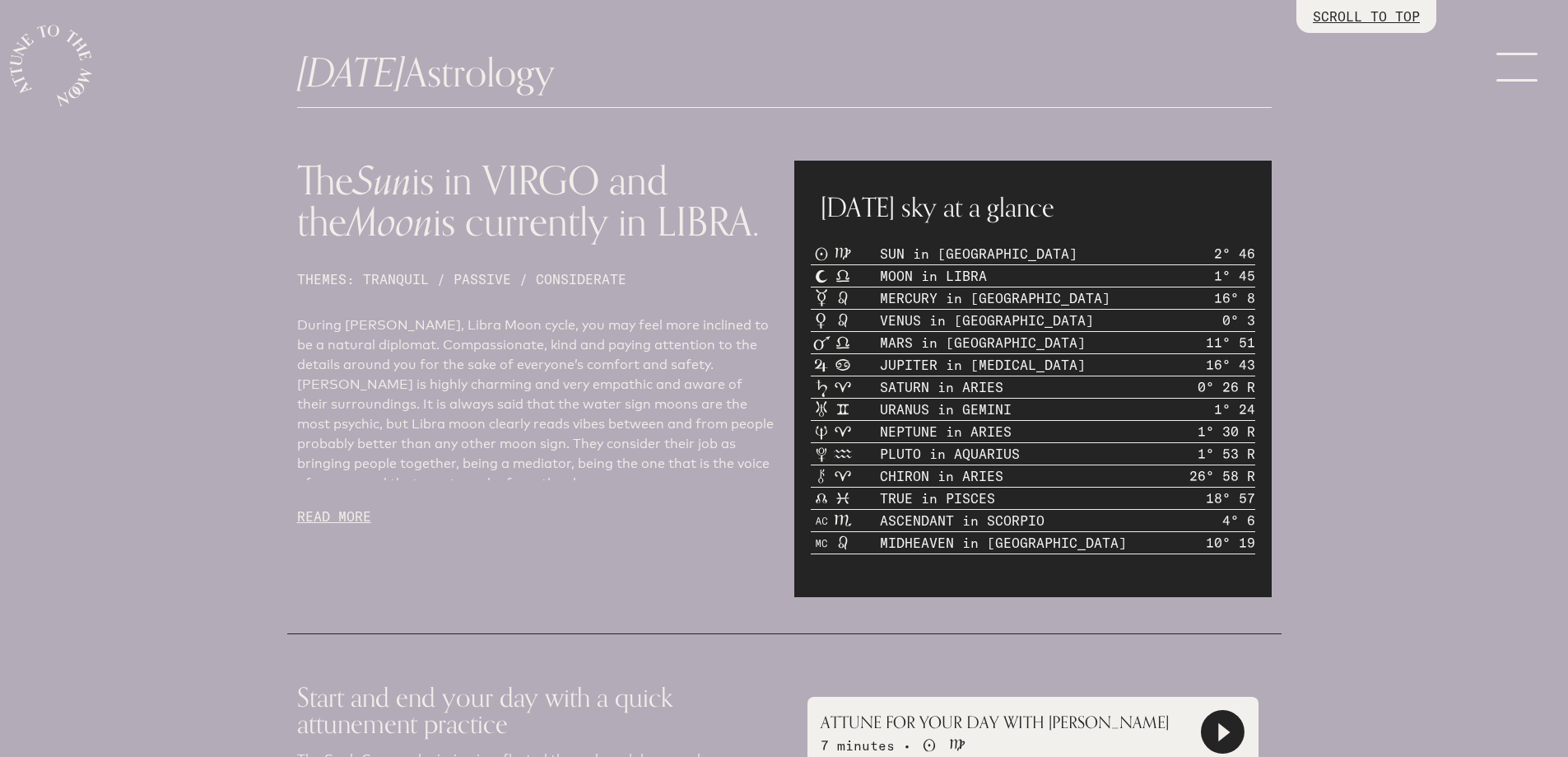
click at [335, 521] on p "READ MORE" at bounding box center [535, 516] width 477 height 20
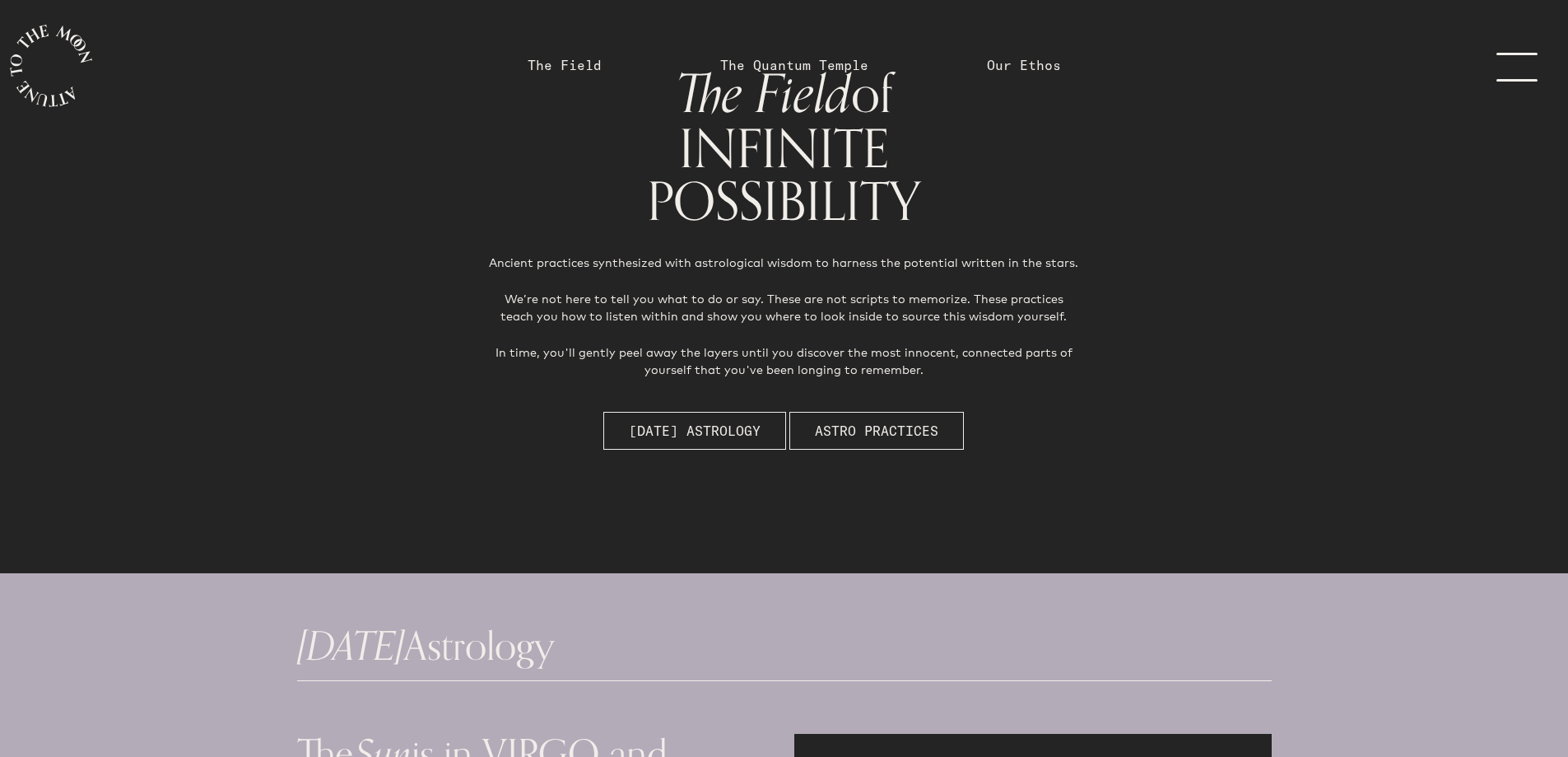
scroll to position [0, 0]
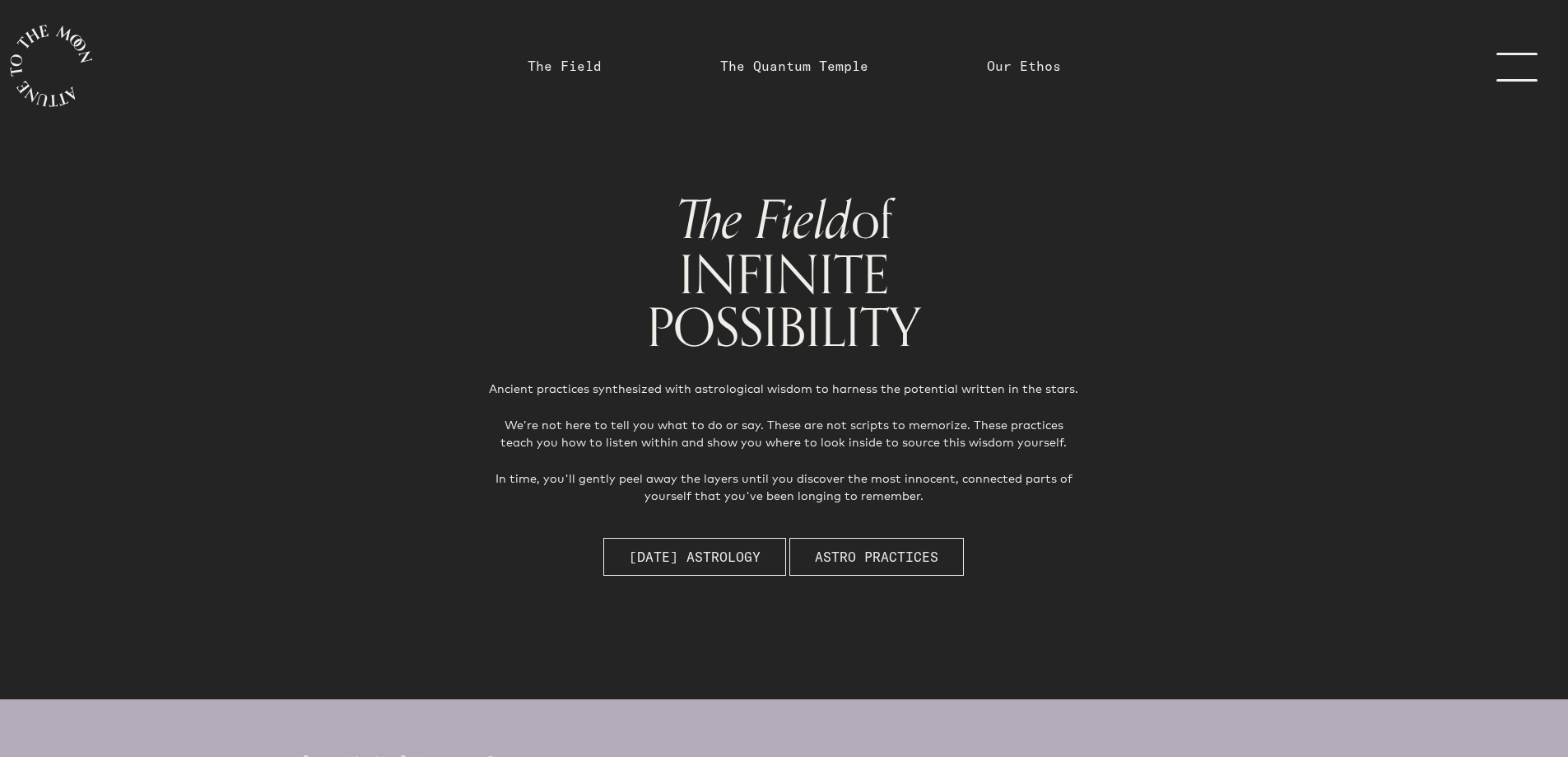
click at [1534, 64] on link "menu" at bounding box center [1526, 65] width 82 height 132
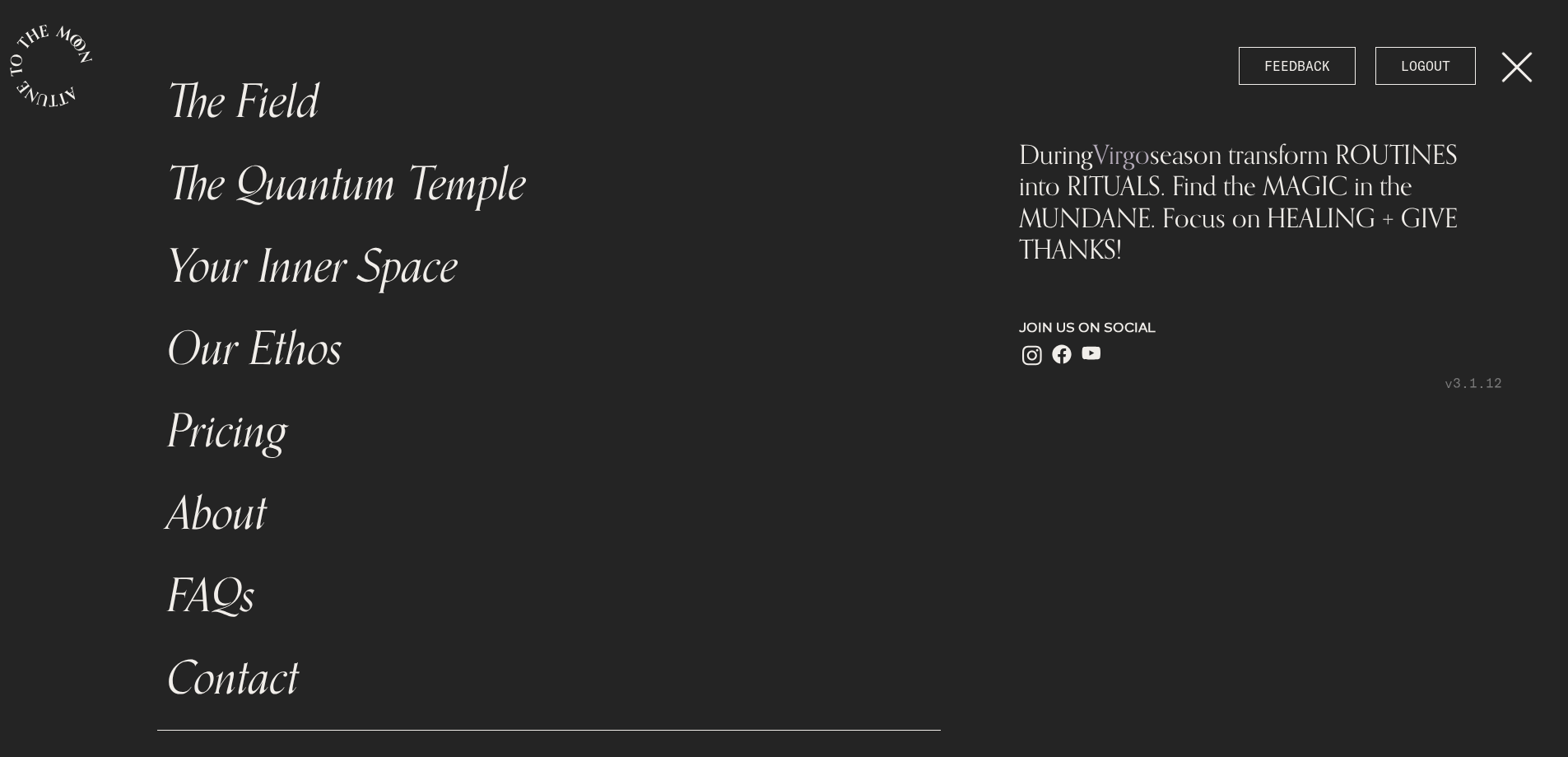
click at [224, 522] on link "About" at bounding box center [549, 513] width 784 height 82
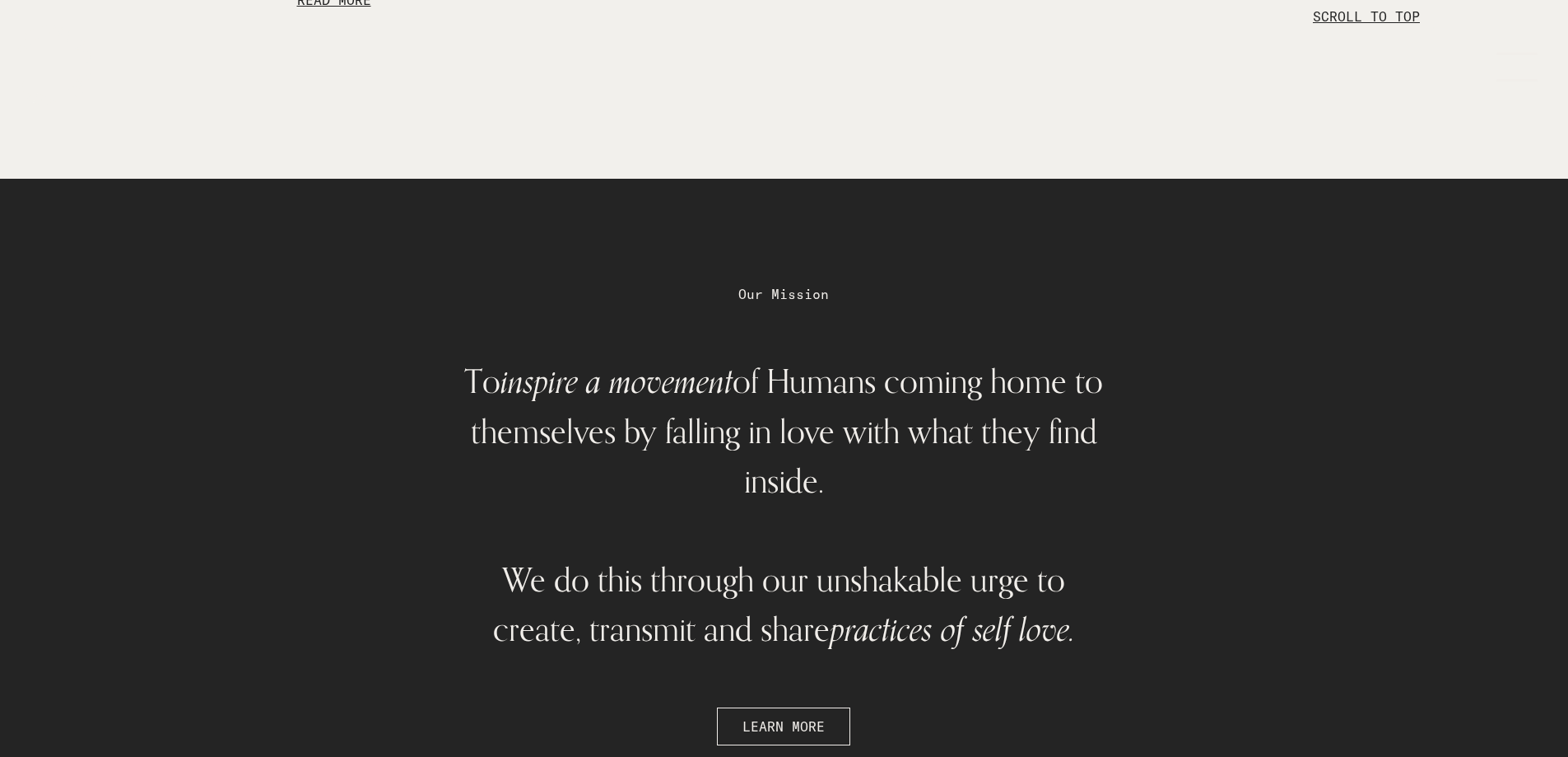
scroll to position [4263, 0]
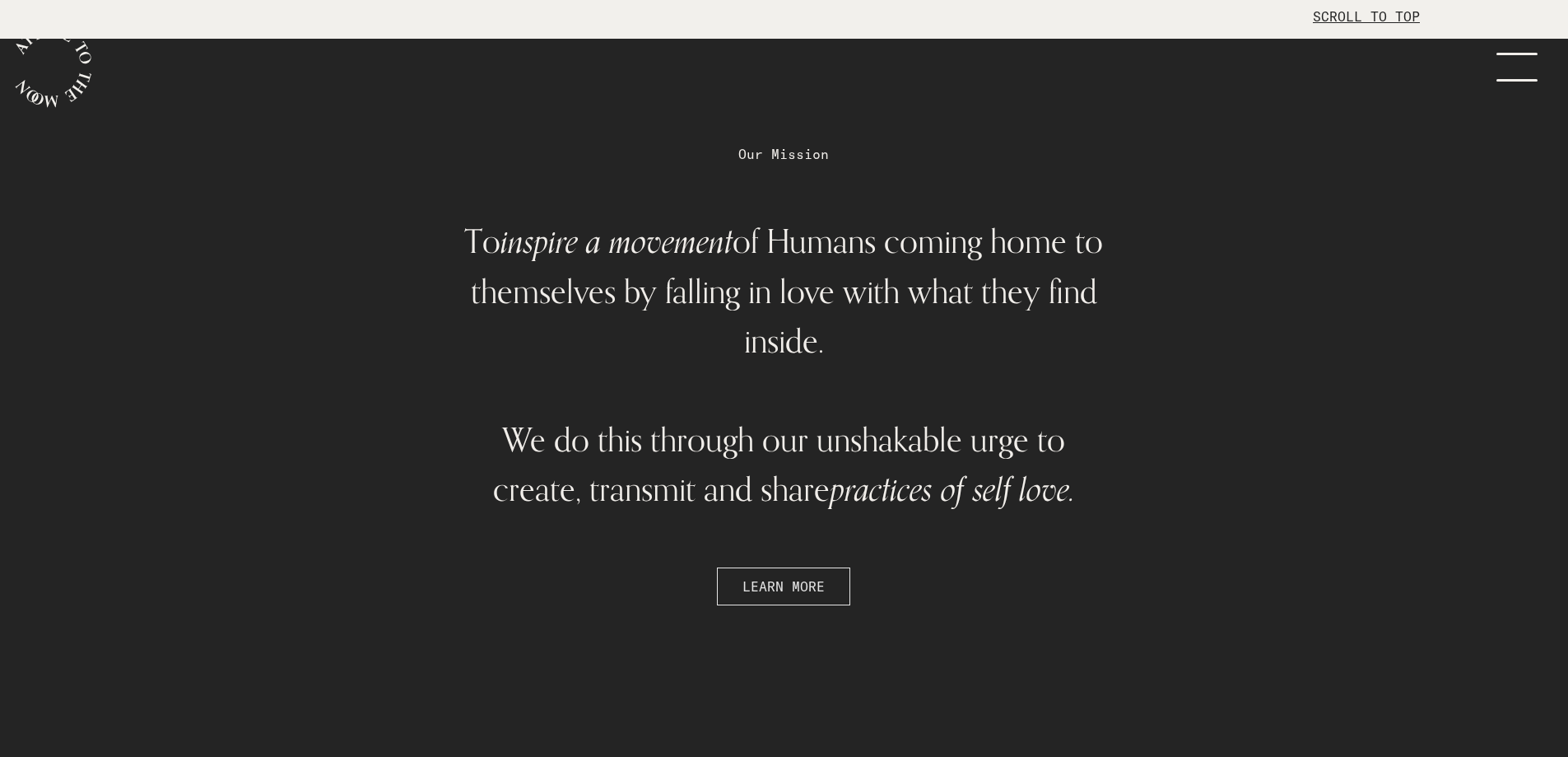
click at [748, 576] on span "LEARN MORE" at bounding box center [784, 586] width 82 height 20
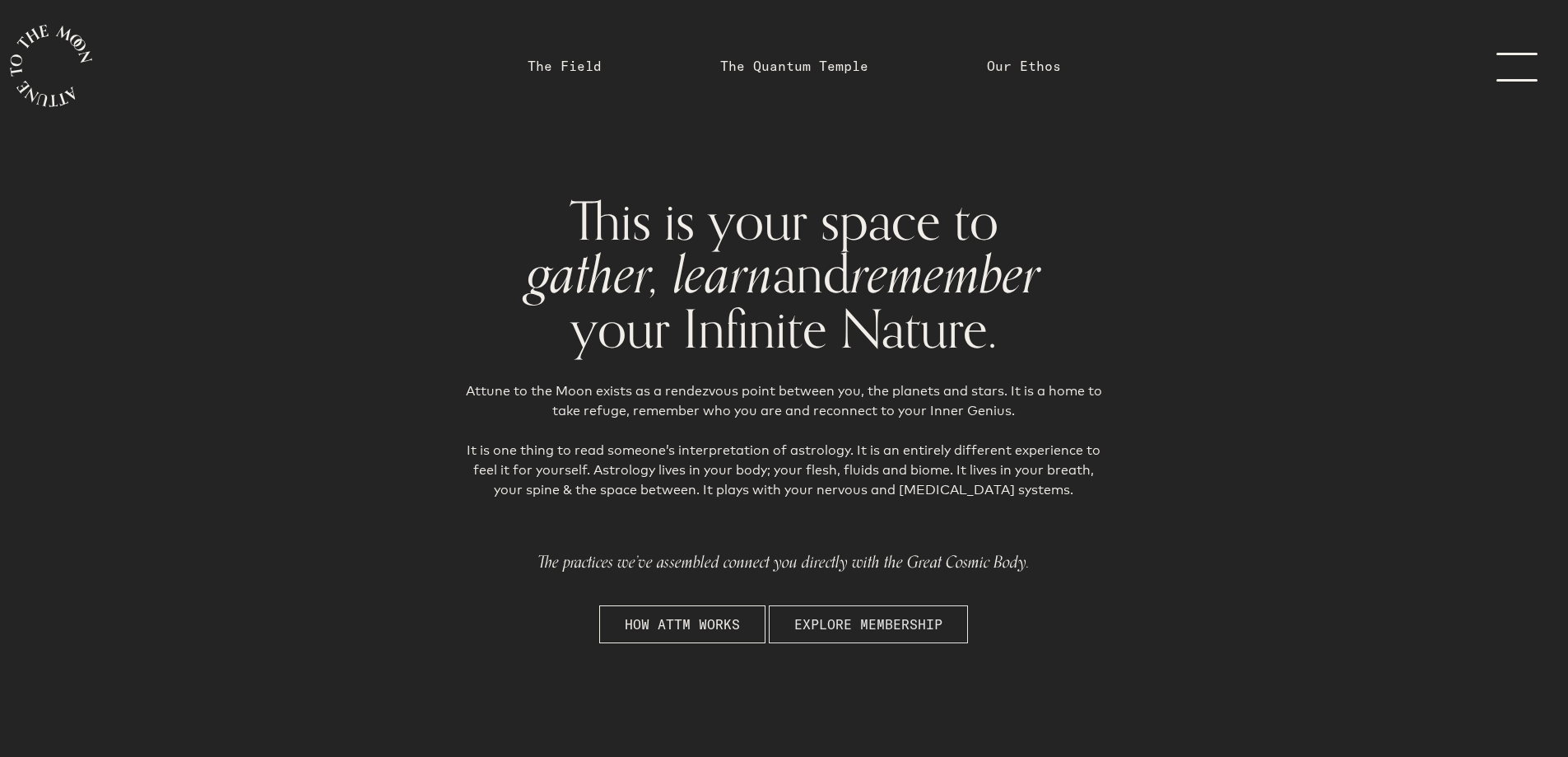
click at [829, 623] on span "EXPLORE MEMBERSHIP" at bounding box center [868, 624] width 148 height 20
click at [697, 620] on span "HOW ATTM WORKS" at bounding box center [682, 624] width 115 height 20
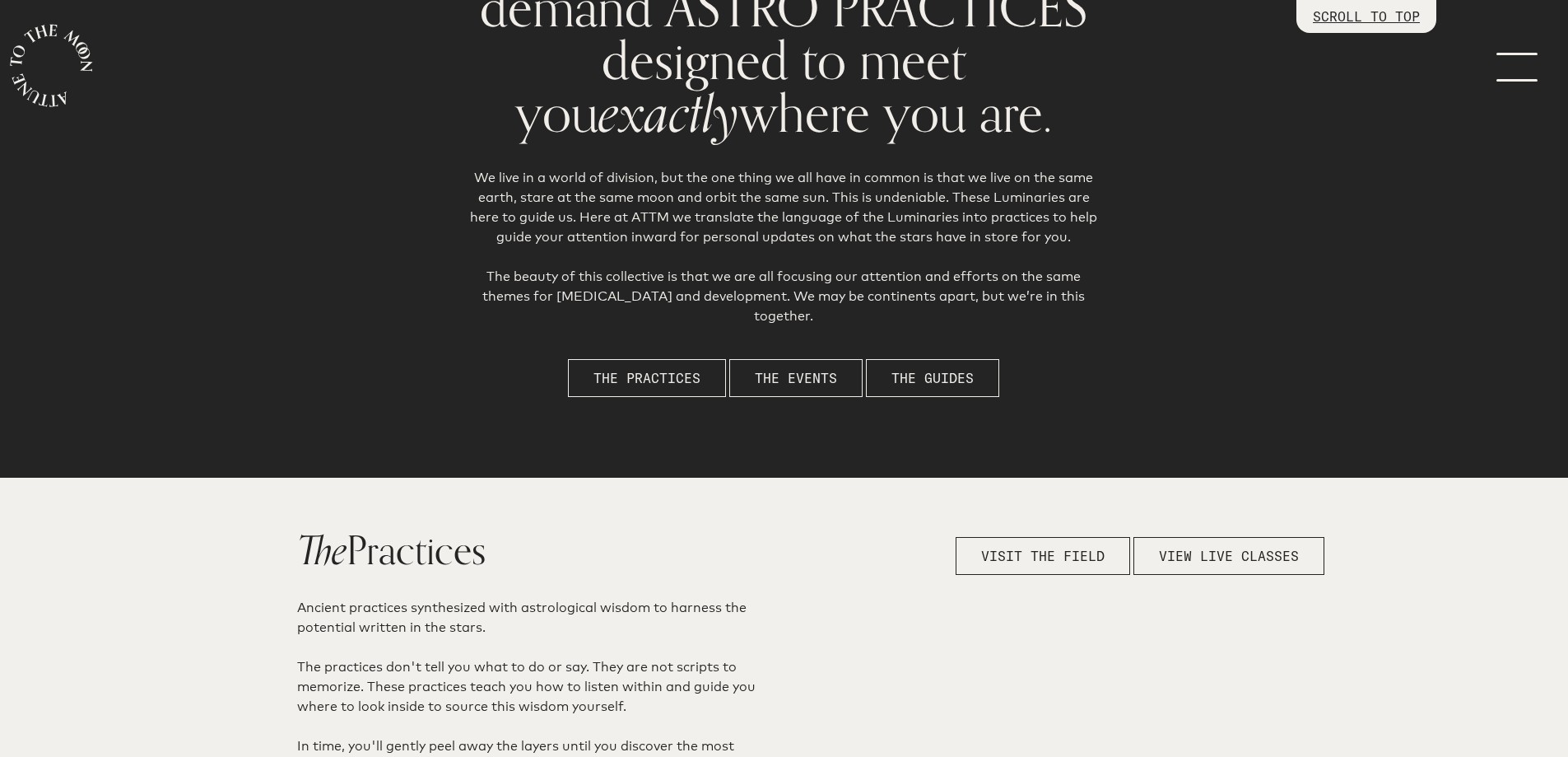
scroll to position [91, 0]
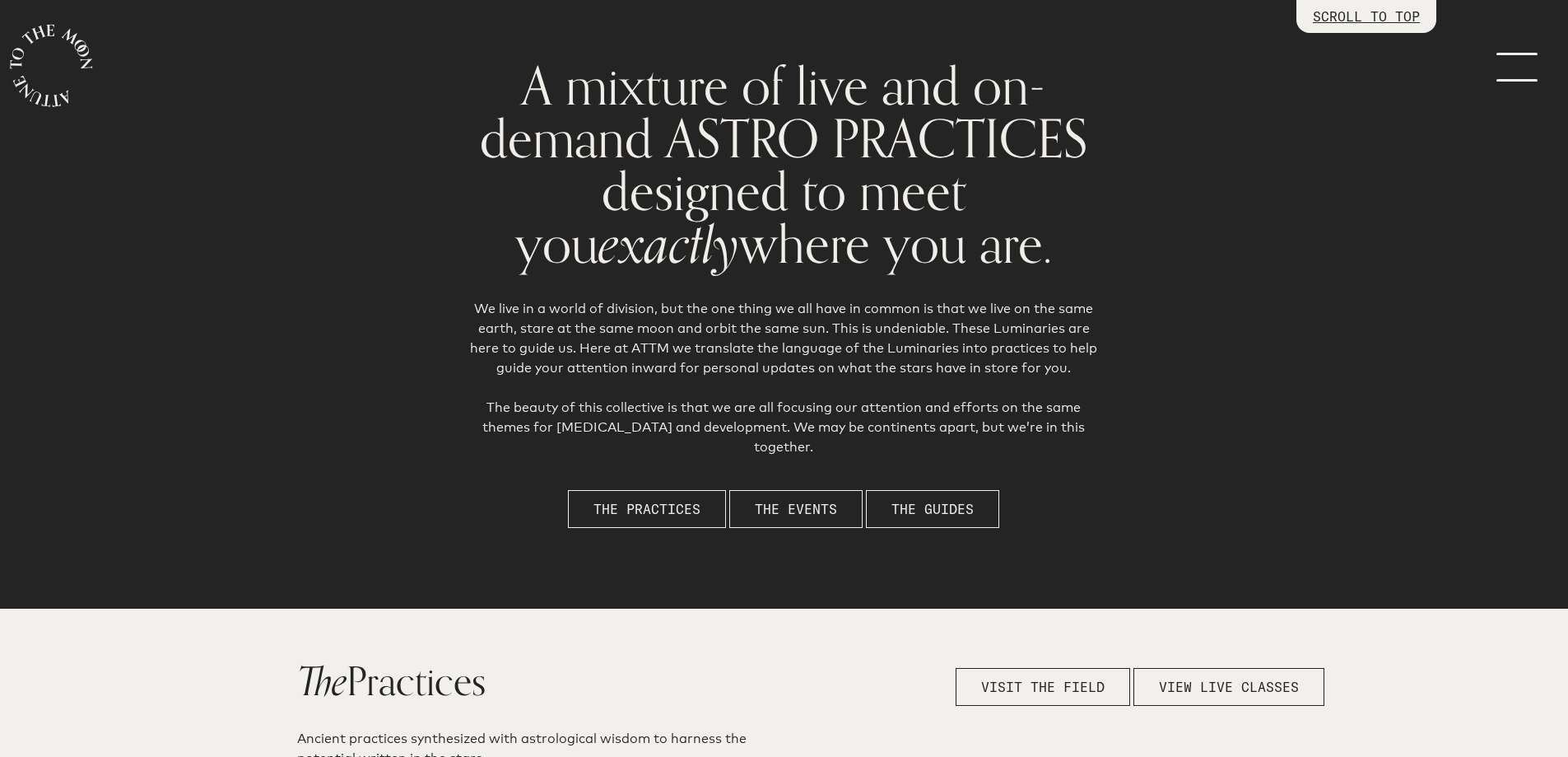
click at [1532, 71] on link "menu" at bounding box center [1526, 65] width 82 height 132
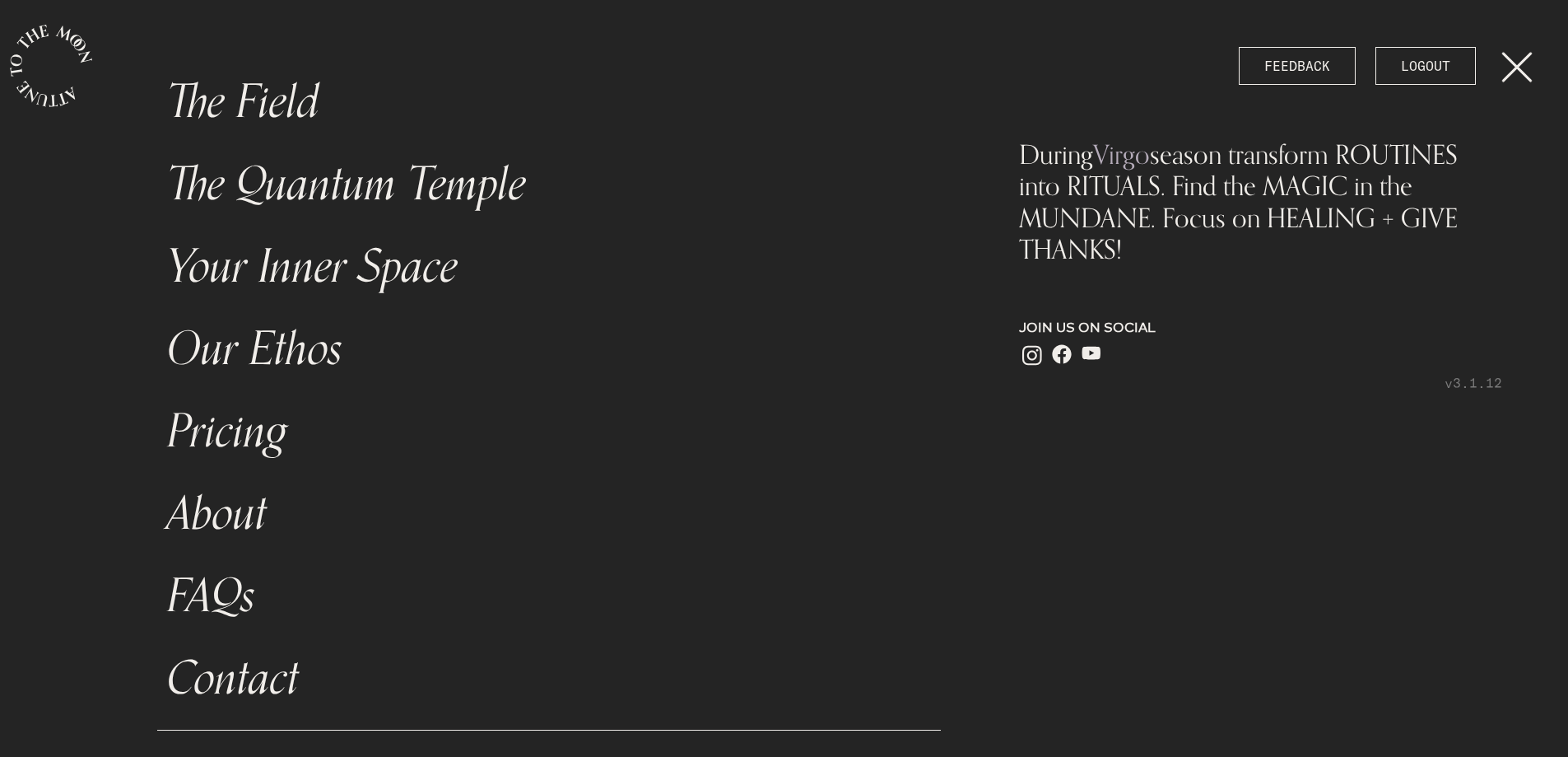
click at [227, 437] on link "Pricing" at bounding box center [549, 431] width 784 height 82
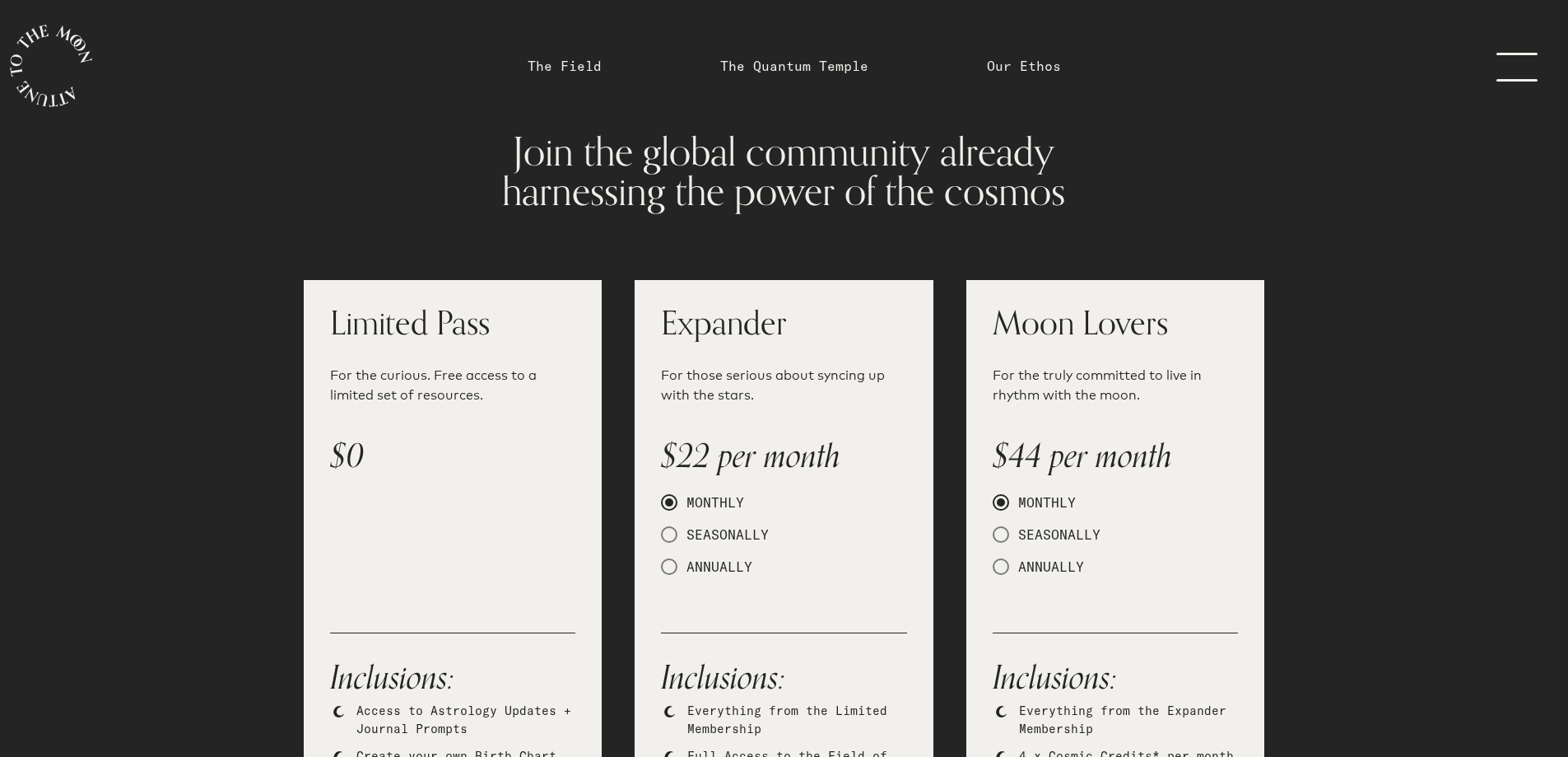
click at [1510, 72] on link "menu" at bounding box center [1526, 65] width 82 height 132
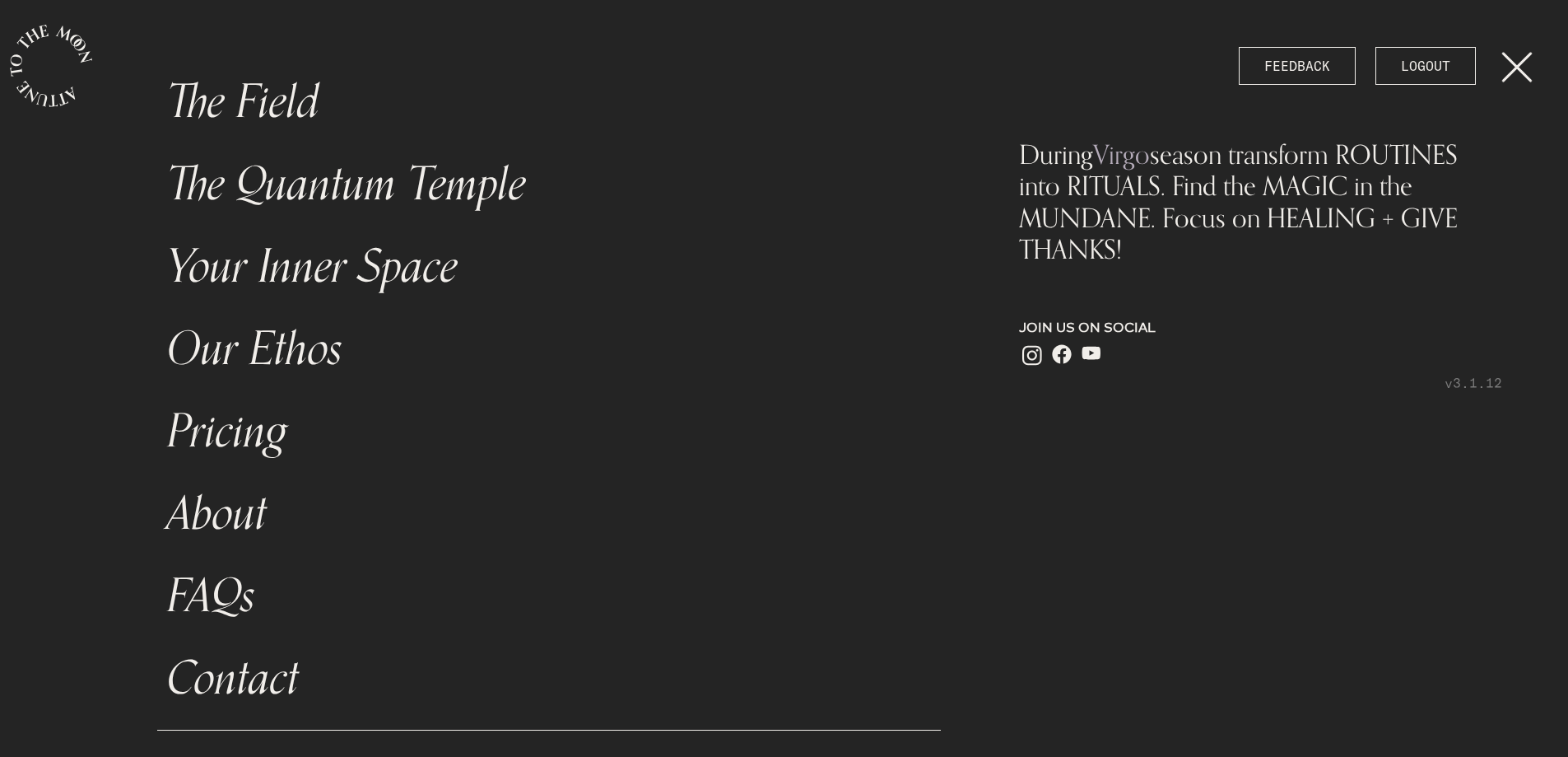
click at [216, 585] on link "FAQs" at bounding box center [549, 596] width 784 height 82
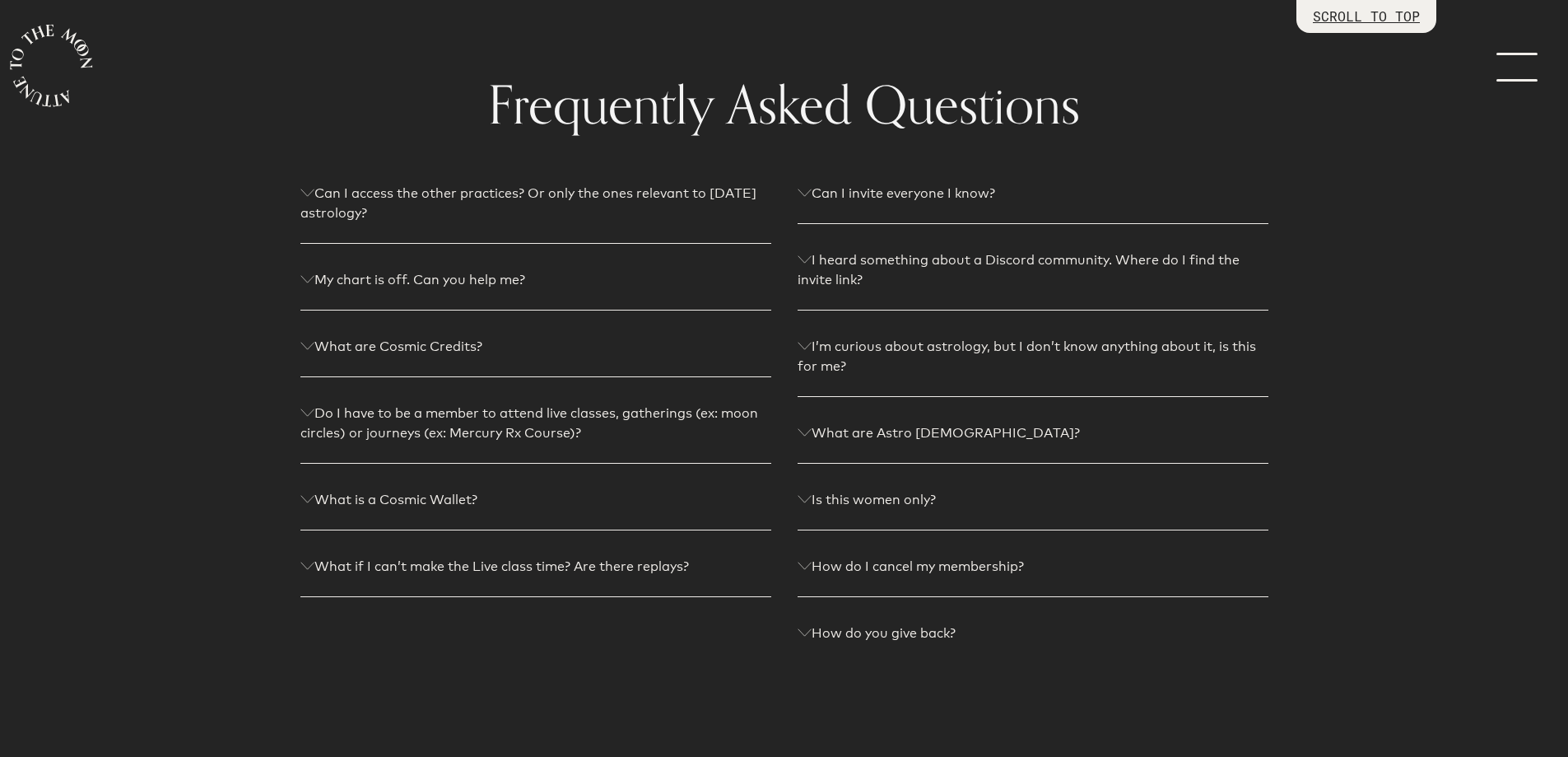
scroll to position [82, 0]
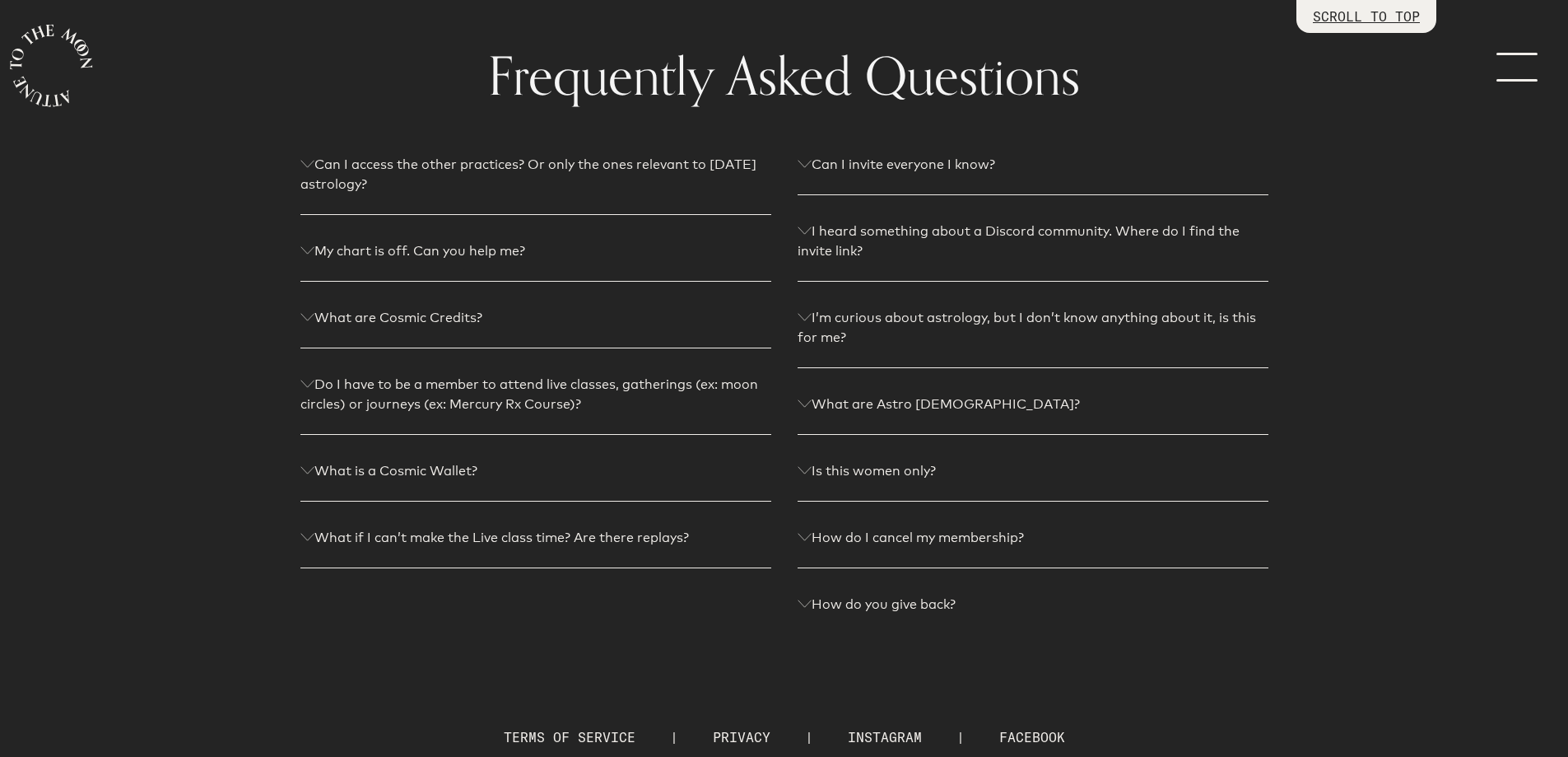
click at [1037, 535] on p "How do I cancel my membership?" at bounding box center [1032, 538] width 470 height 20
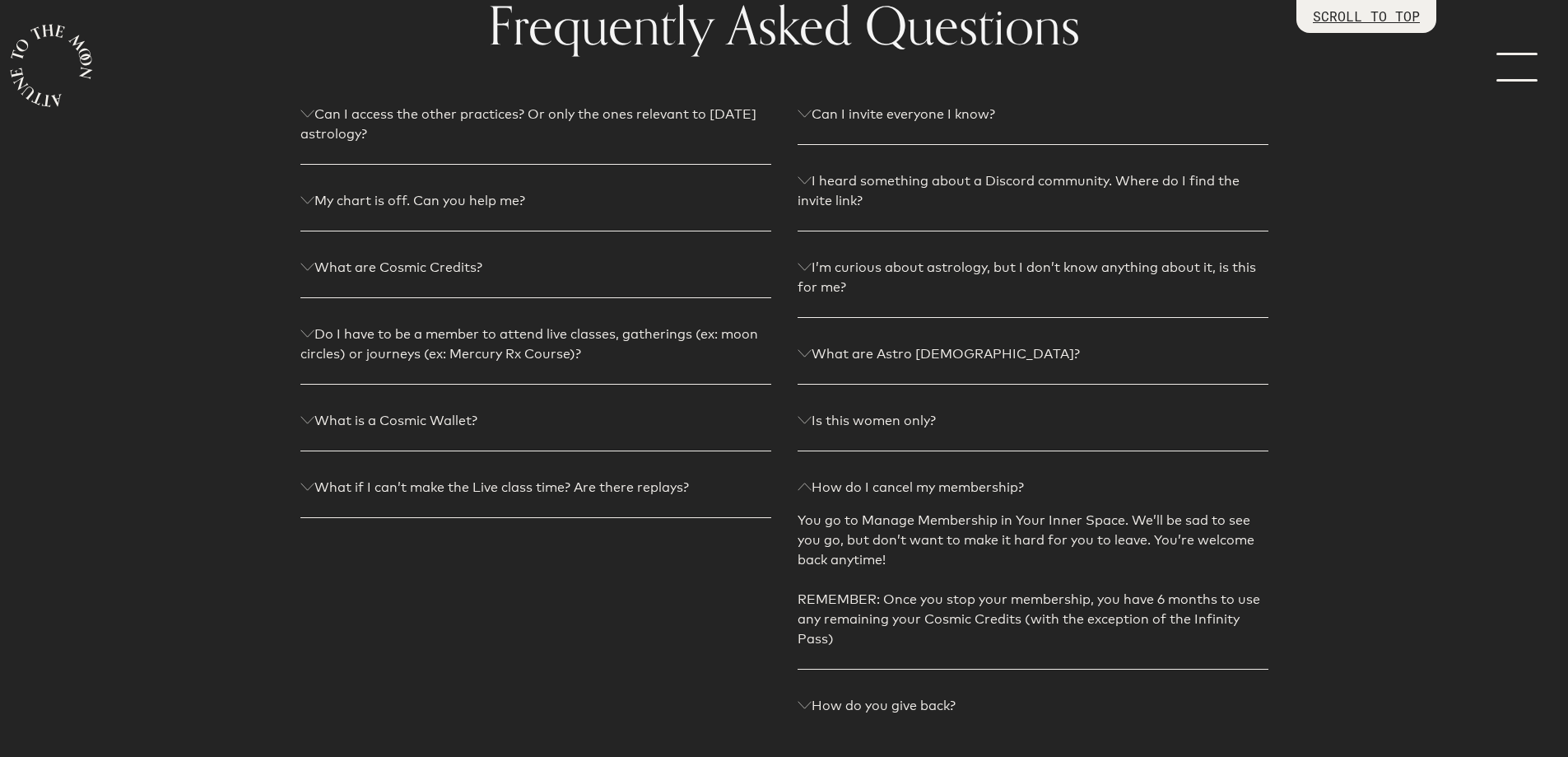
scroll to position [259, 0]
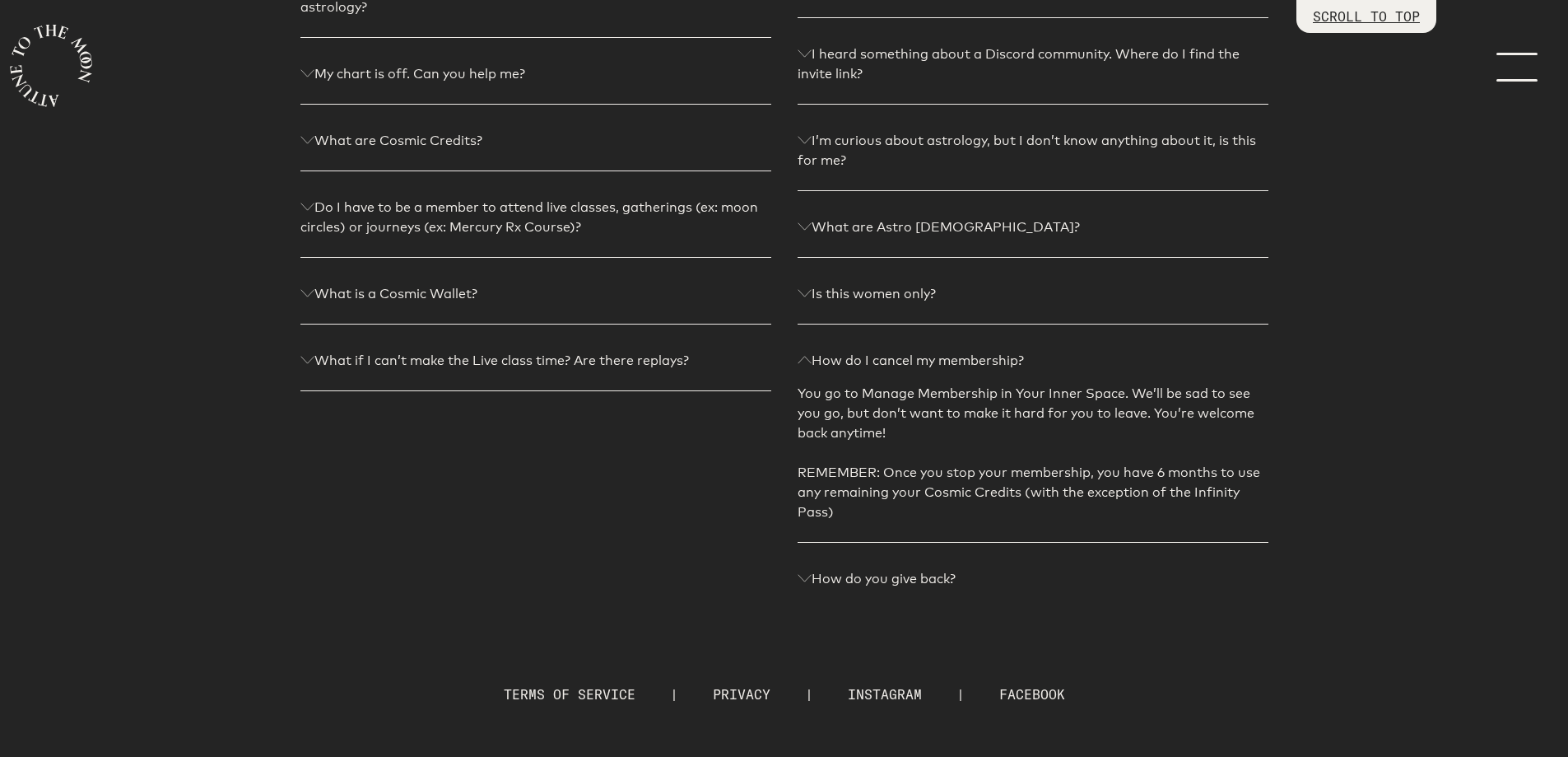
click at [908, 596] on div "Can I access the other practices? Or only the ones relevant to [DATE] astrology…" at bounding box center [784, 310] width 994 height 664
click at [921, 588] on p "How do you give back?" at bounding box center [1032, 579] width 470 height 20
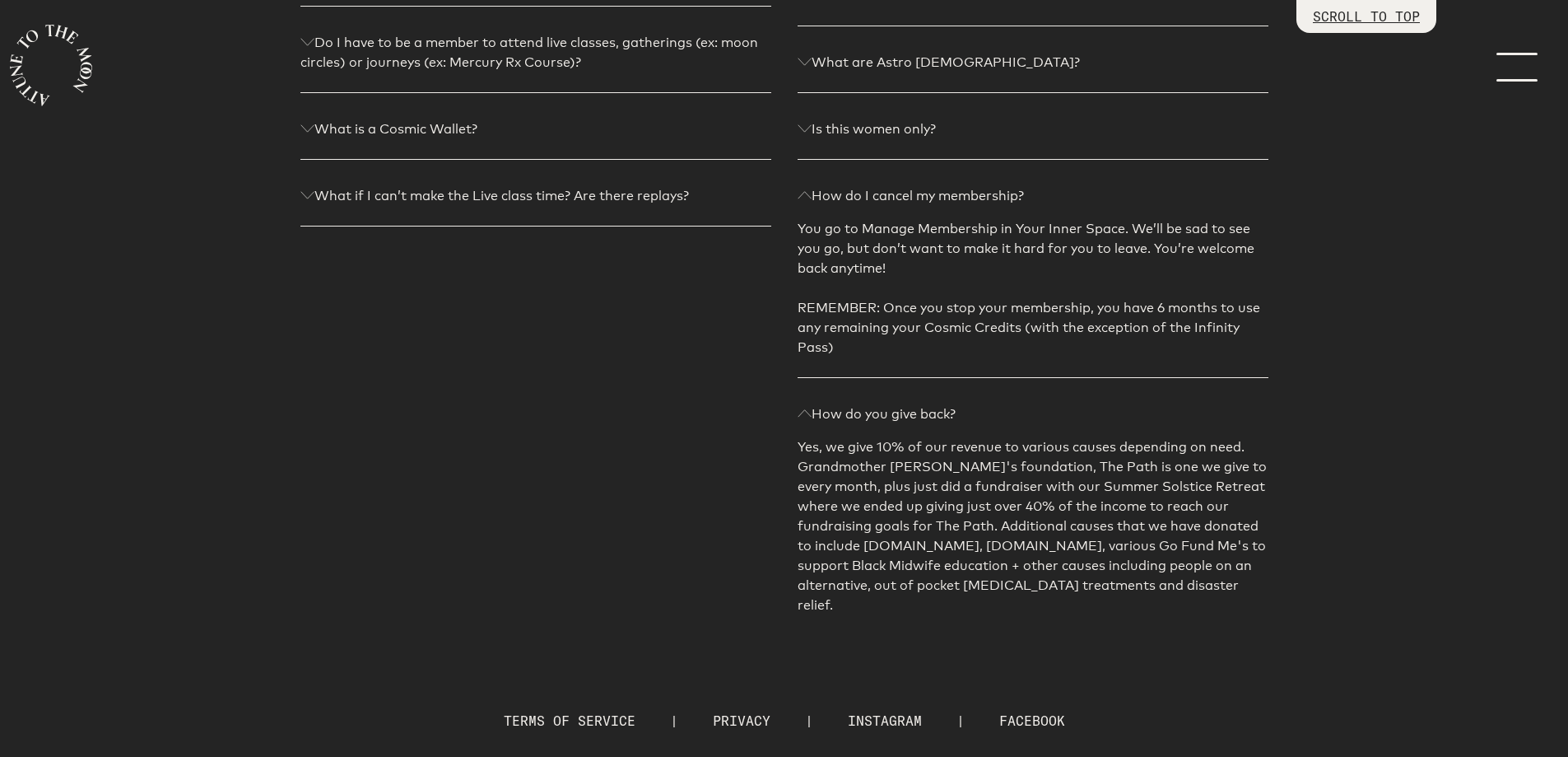
scroll to position [0, 0]
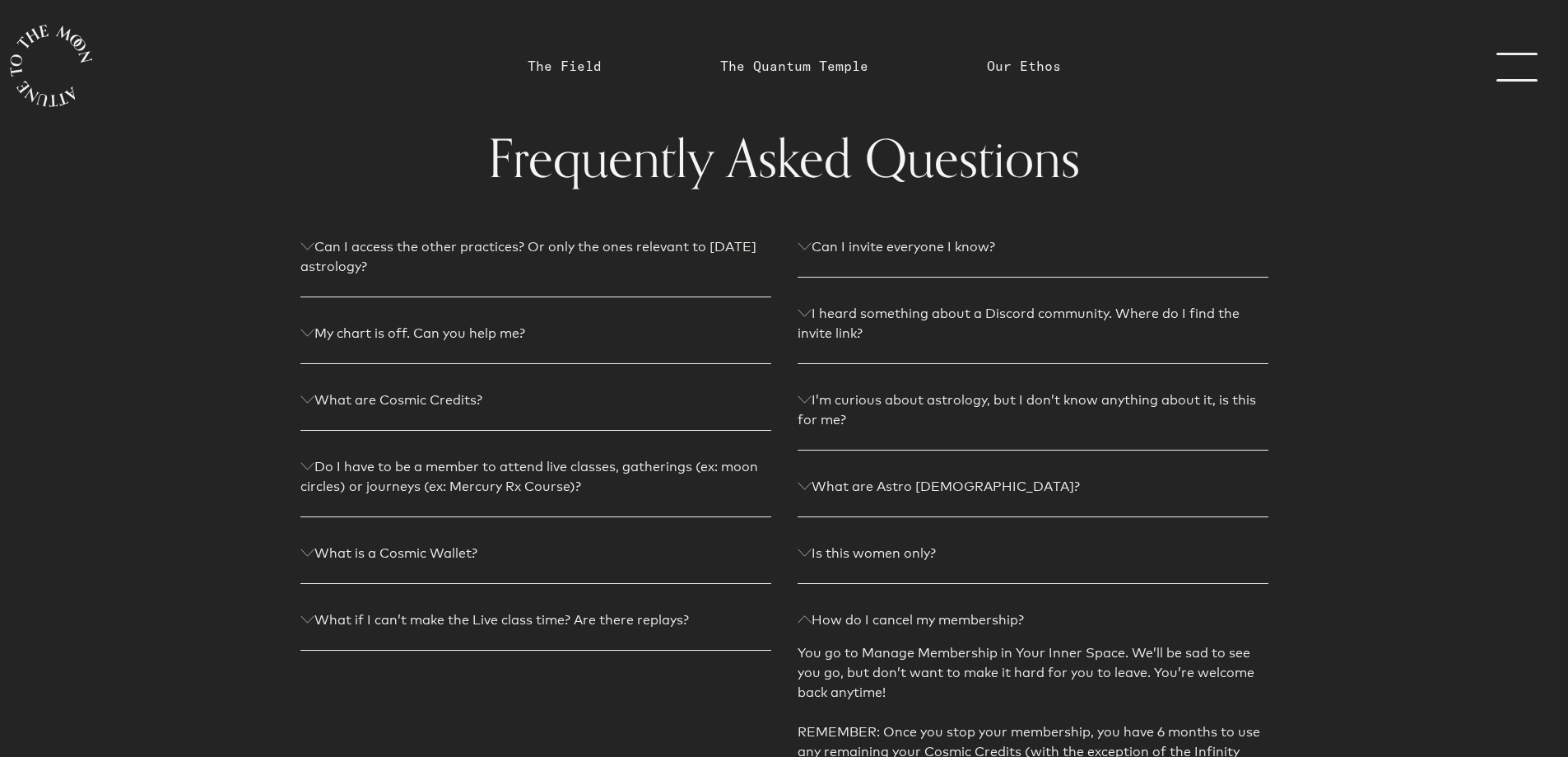
click at [617, 63] on section "Frequently Asked Questions Can I access the other practices? Or only the ones r…" at bounding box center [784, 546] width 1568 height 1092
click at [600, 61] on link "The Field" at bounding box center [565, 65] width 74 height 20
